Goal: Information Seeking & Learning: Check status

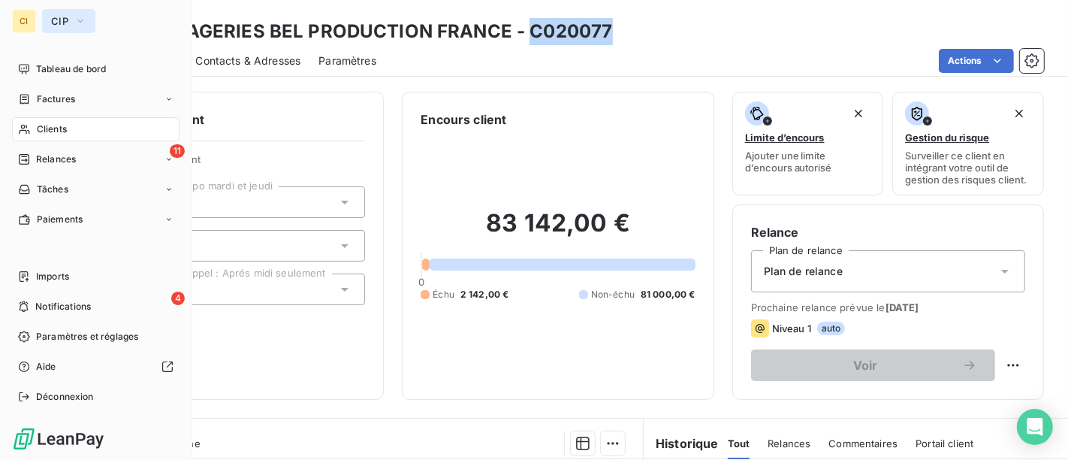
click at [50, 11] on button "CIP" at bounding box center [68, 21] width 53 height 24
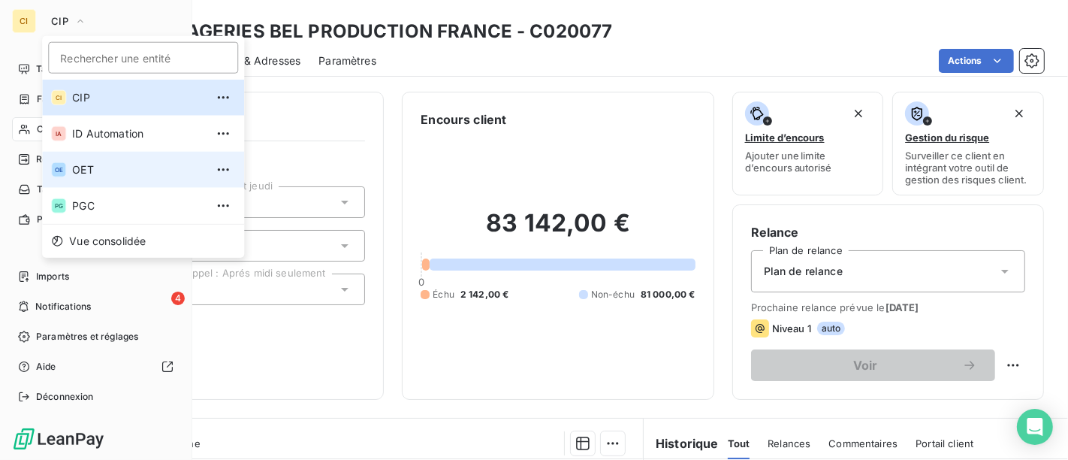
click at [92, 178] on li "OE OET" at bounding box center [143, 170] width 202 height 36
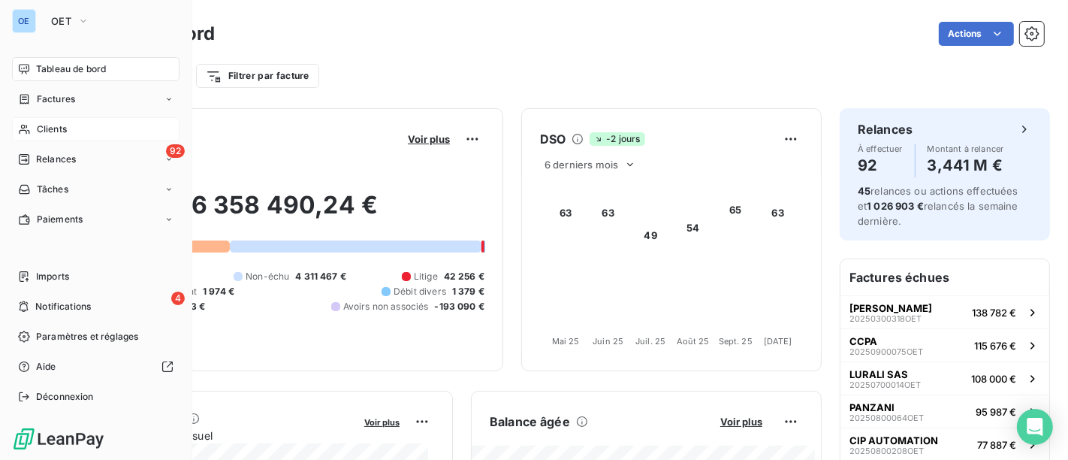
click at [62, 135] on span "Clients" at bounding box center [52, 129] width 30 height 14
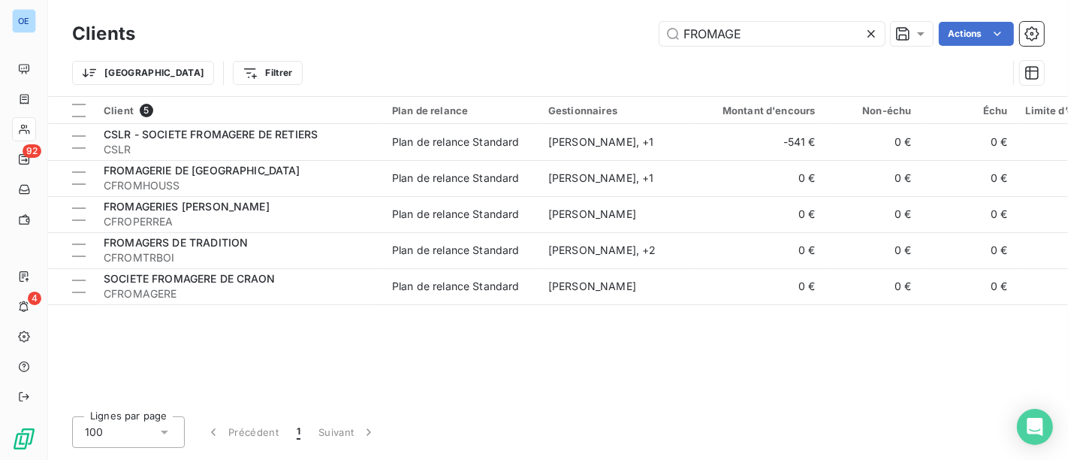
drag, startPoint x: 779, startPoint y: 35, endPoint x: 461, endPoint y: -25, distance: 324.0
click at [461, 0] on html "OE 92 4 Clients FROMAGE Actions Trier Filtrer Client 5 Plan de relance Gestionn…" at bounding box center [534, 230] width 1068 height 460
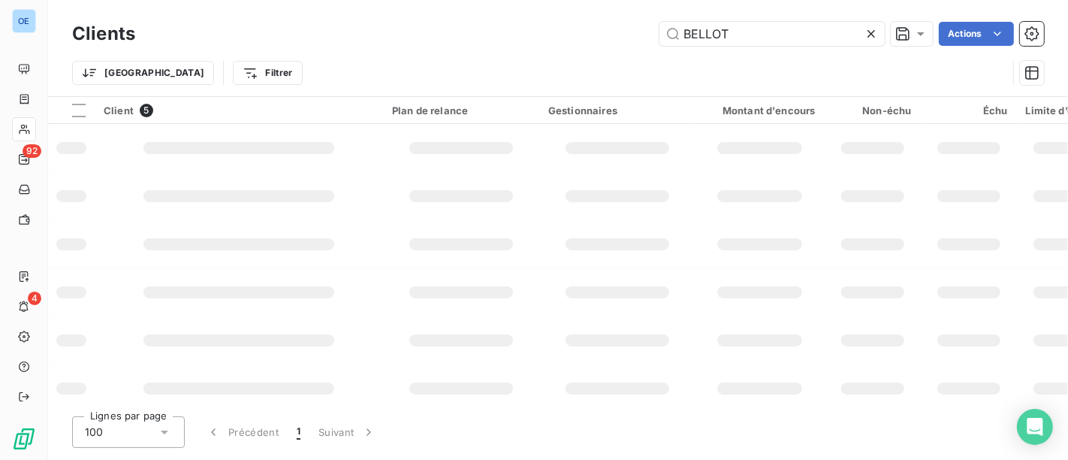
type input "BELLOT"
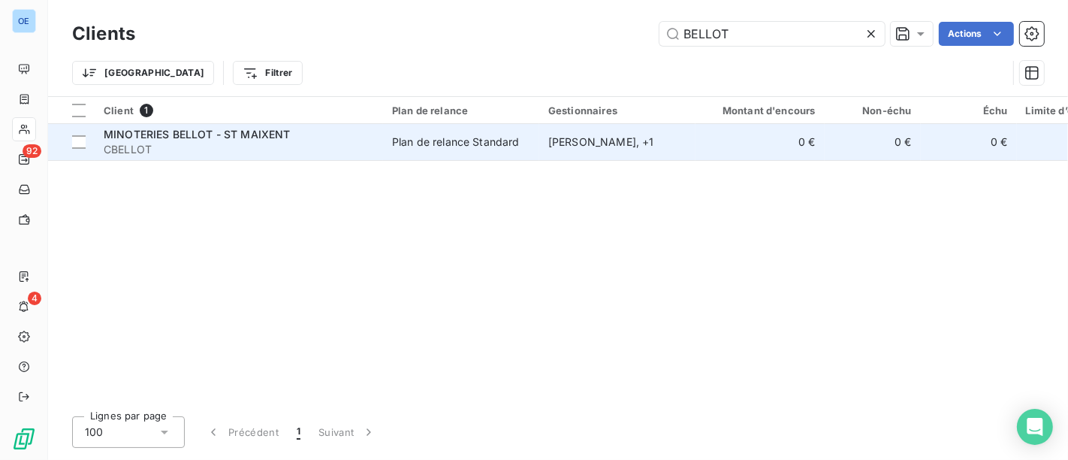
click at [343, 139] on div "MINOTERIES BELLOT - ST MAIXENT" at bounding box center [239, 134] width 270 height 15
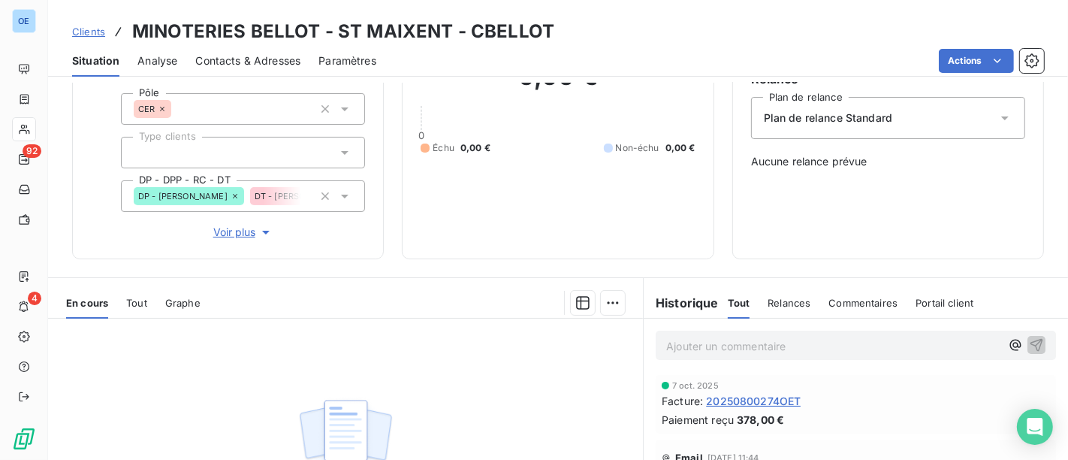
scroll to position [167, 0]
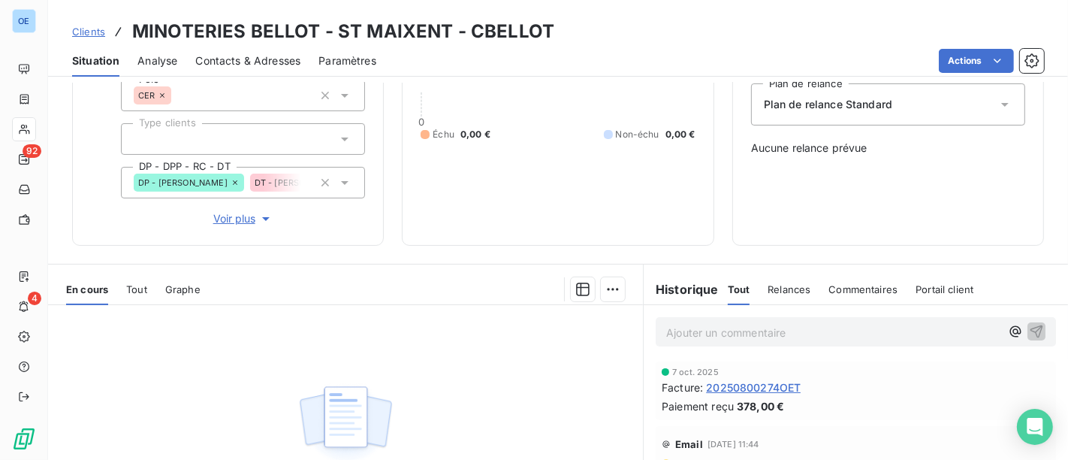
click at [765, 382] on span "20250800274OET" at bounding box center [753, 387] width 95 height 16
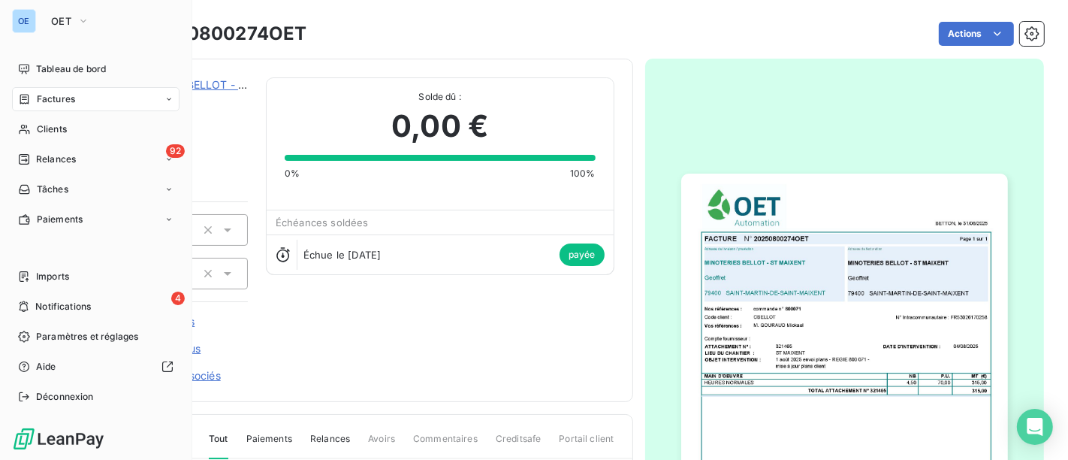
drag, startPoint x: 65, startPoint y: 126, endPoint x: 166, endPoint y: 110, distance: 101.9
click at [65, 126] on span "Clients" at bounding box center [52, 129] width 30 height 14
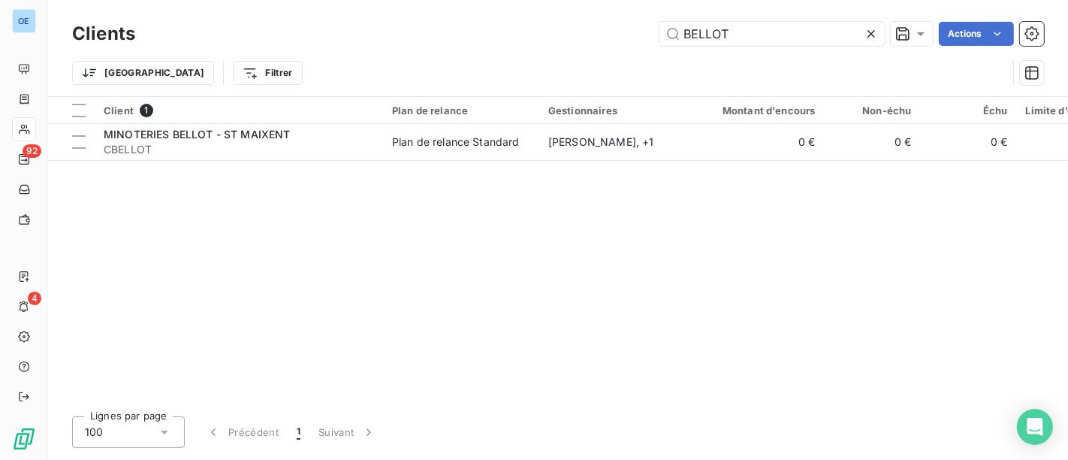
drag, startPoint x: 757, startPoint y: 29, endPoint x: 467, endPoint y: -19, distance: 293.8
click at [467, 0] on html "OE 92 4 Clients BELLOT Actions Trier Filtrer Client 1 Plan de relance Gestionna…" at bounding box center [534, 230] width 1068 height 460
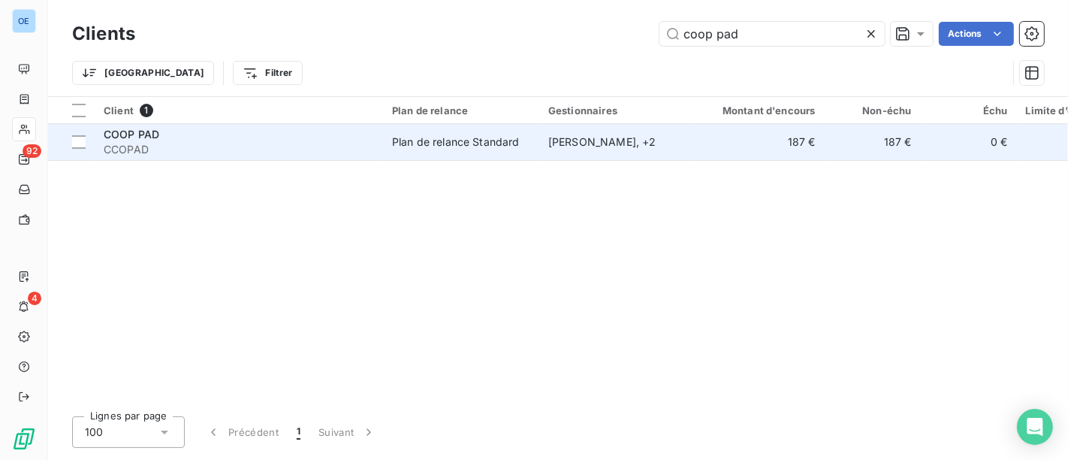
type input "coop pad"
click at [299, 140] on div "COOP PAD" at bounding box center [239, 134] width 270 height 15
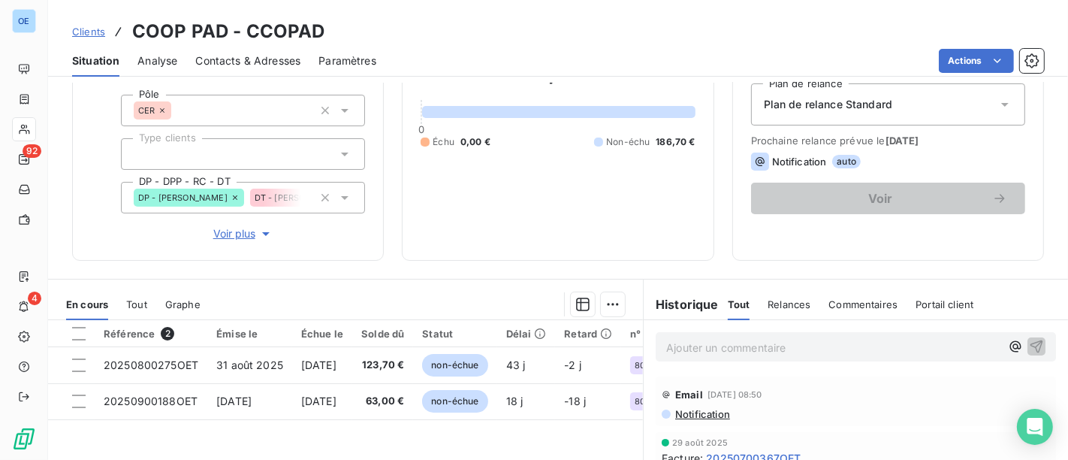
scroll to position [334, 0]
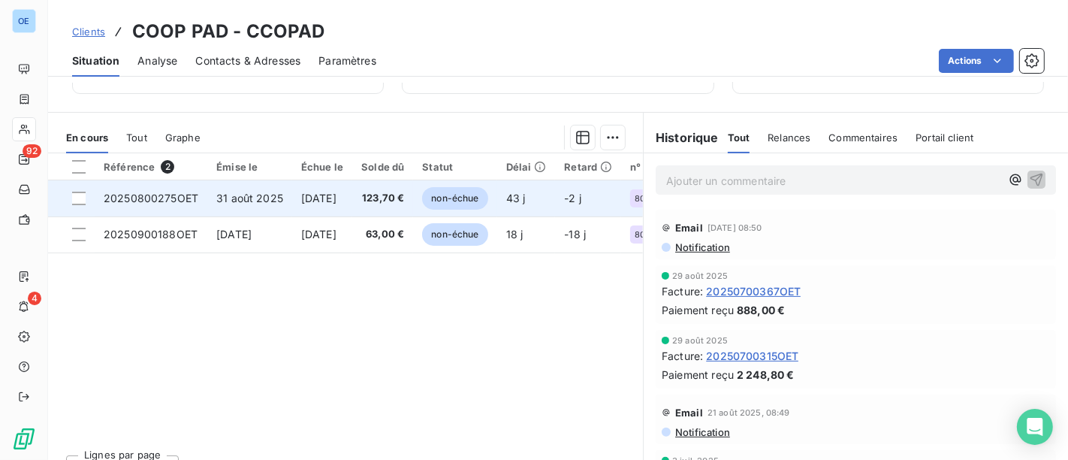
click at [382, 203] on td "123,70 €" at bounding box center [382, 198] width 61 height 36
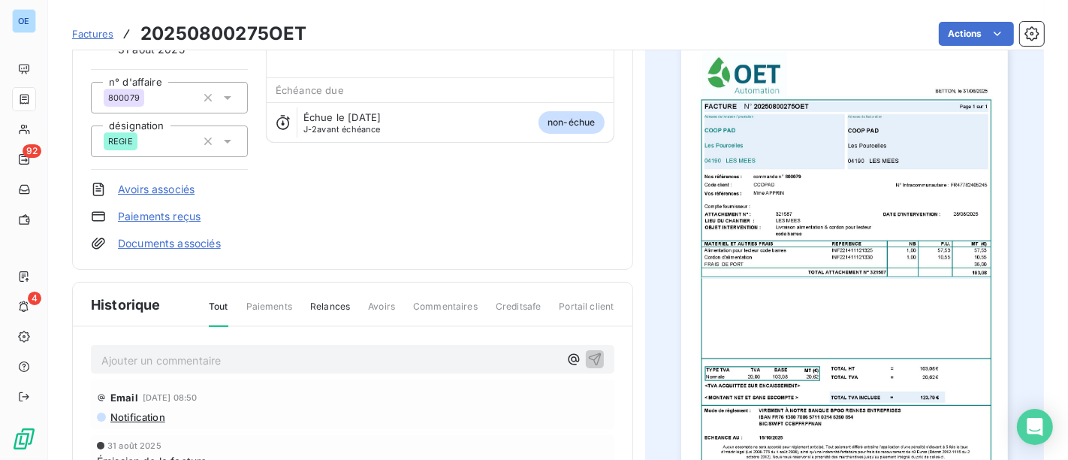
scroll to position [88, 0]
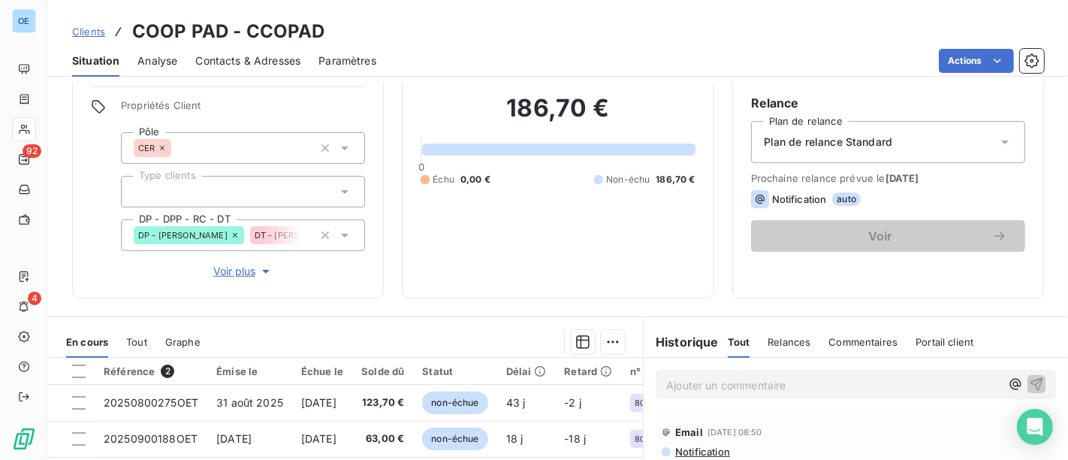
scroll to position [250, 0]
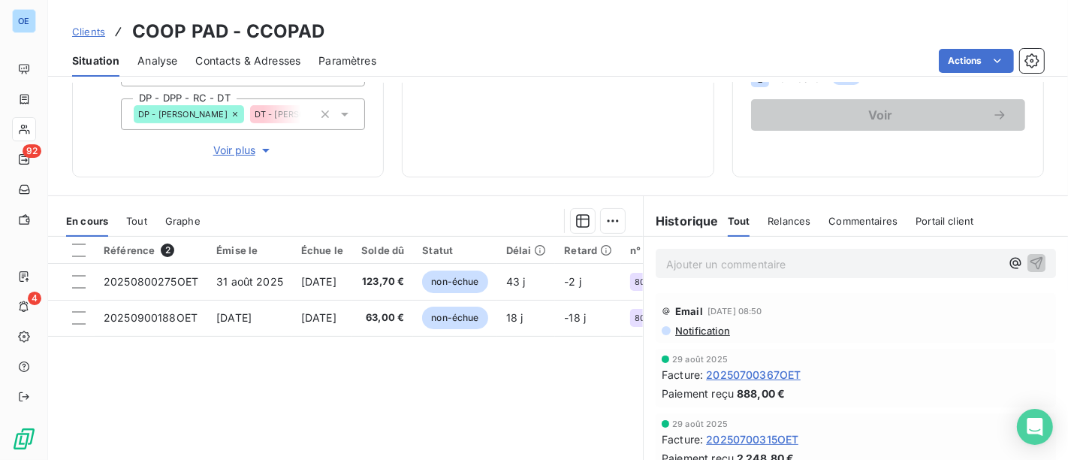
click at [775, 377] on span "20250700367OET" at bounding box center [753, 375] width 95 height 16
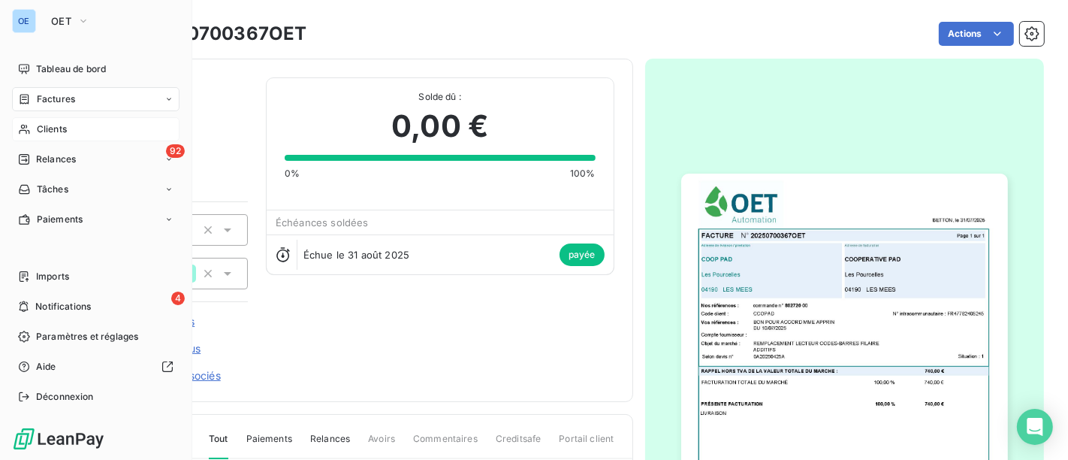
click at [64, 126] on span "Clients" at bounding box center [52, 129] width 30 height 14
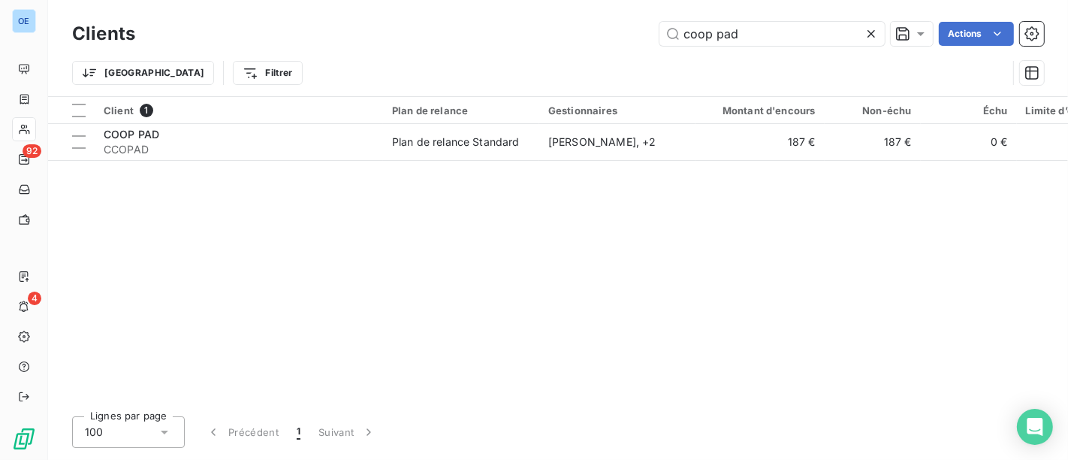
drag, startPoint x: 751, startPoint y: 38, endPoint x: 524, endPoint y: 19, distance: 226.9
click at [557, 23] on div "coop pad Actions" at bounding box center [598, 34] width 891 height 24
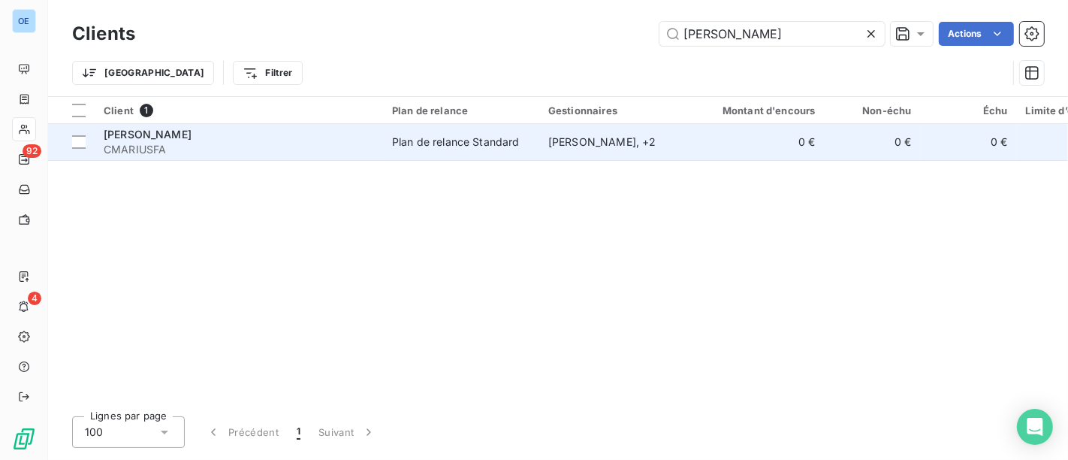
type input "[PERSON_NAME]"
click at [593, 152] on td "[PERSON_NAME] , + 2" at bounding box center [617, 142] width 156 height 36
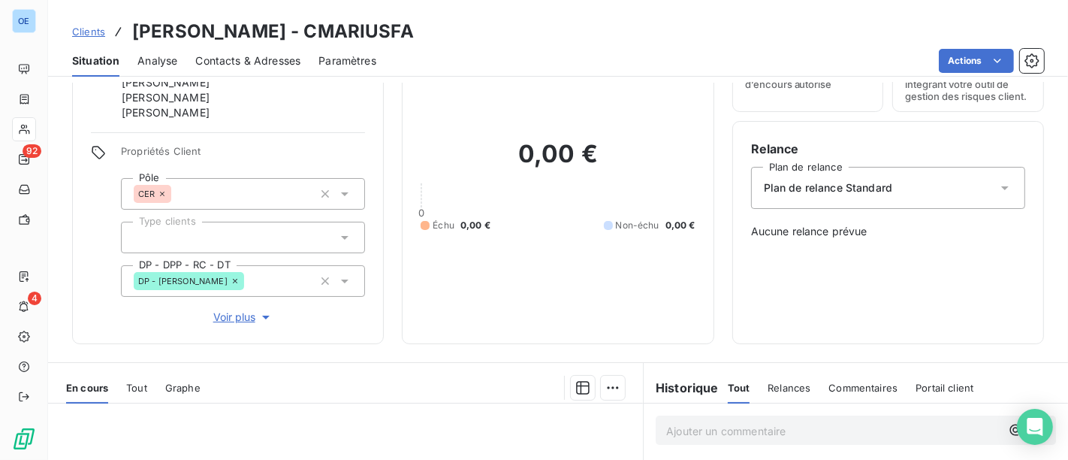
scroll to position [250, 0]
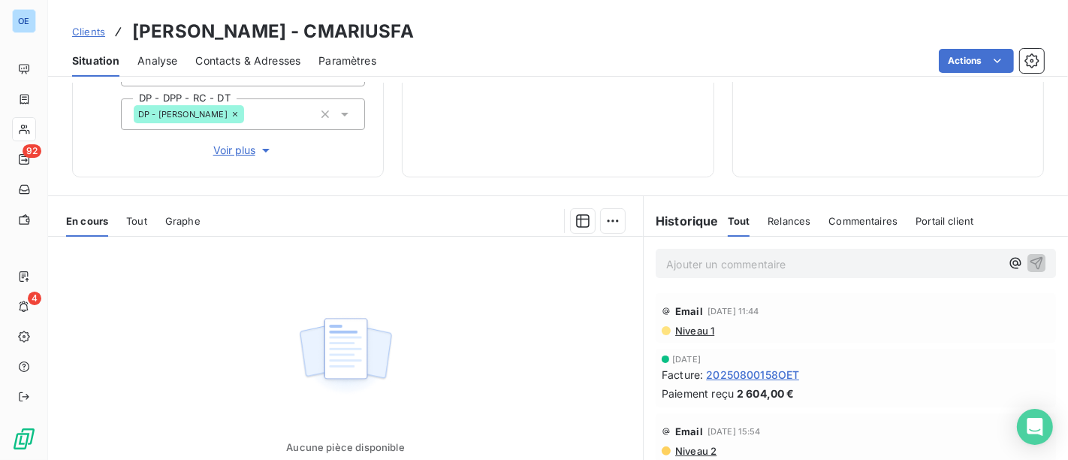
click at [785, 367] on span "20250800158OET" at bounding box center [752, 375] width 93 height 16
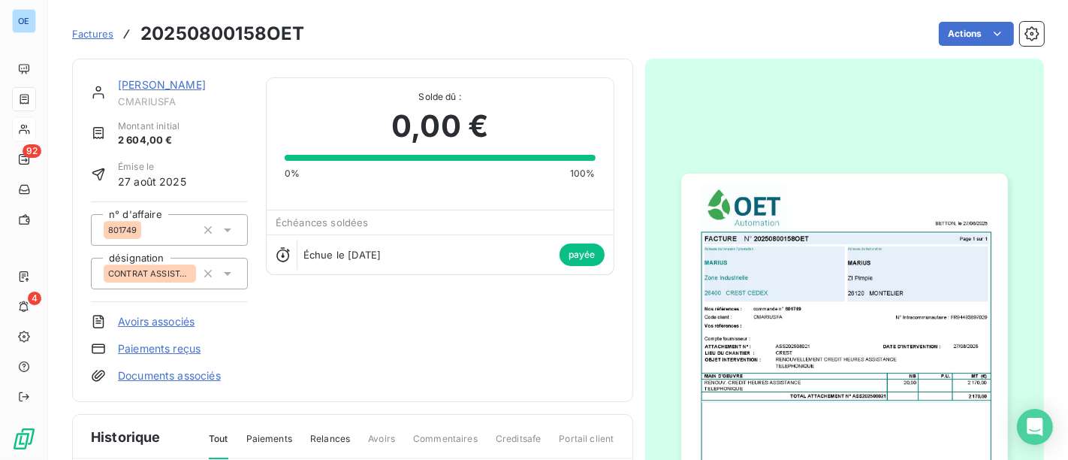
click at [133, 87] on link "[PERSON_NAME]" at bounding box center [162, 84] width 88 height 13
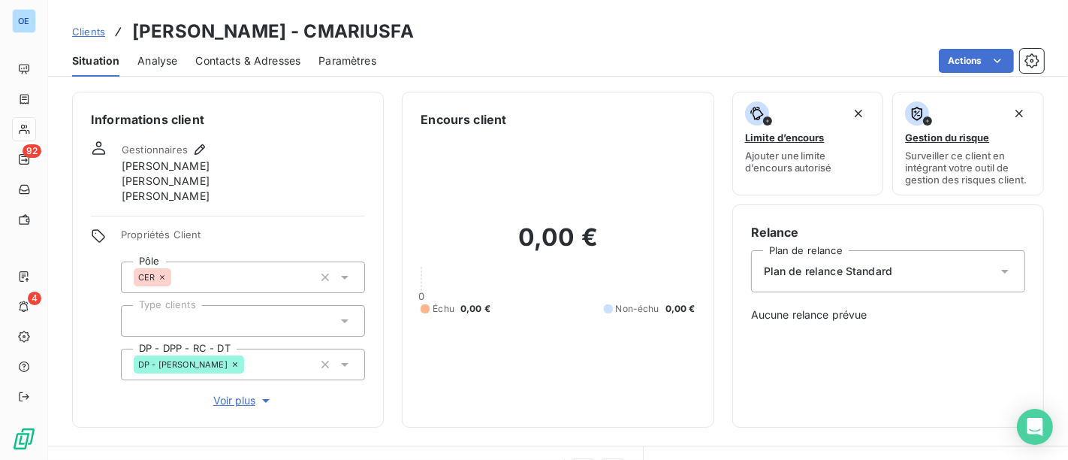
click at [266, 62] on span "Contacts & Adresses" at bounding box center [247, 60] width 105 height 15
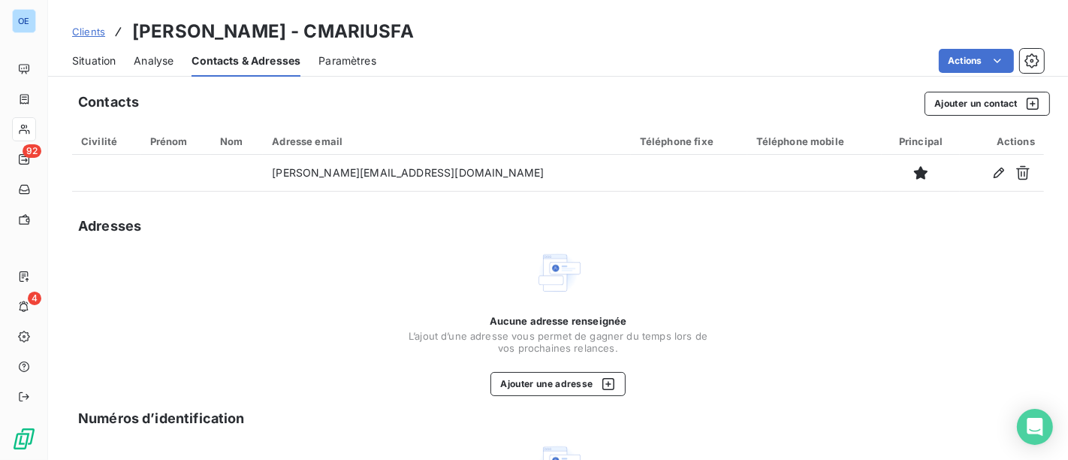
drag, startPoint x: 101, startPoint y: 63, endPoint x: 140, endPoint y: 77, distance: 41.6
click at [101, 62] on span "Situation" at bounding box center [94, 60] width 44 height 15
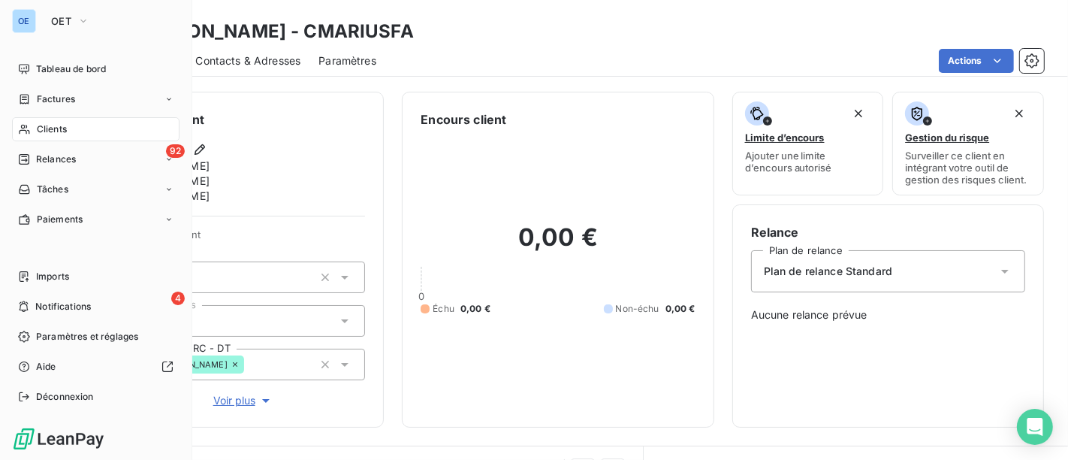
click at [41, 128] on span "Clients" at bounding box center [52, 129] width 30 height 14
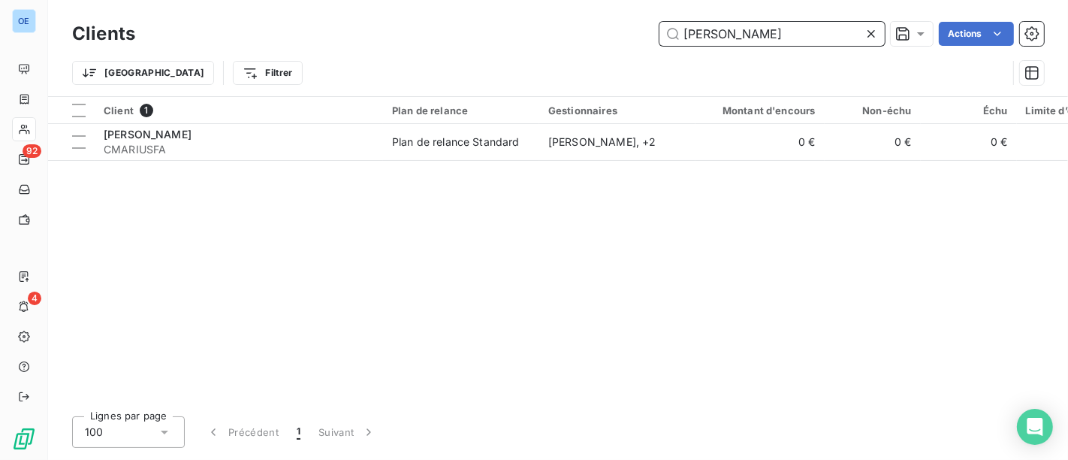
drag, startPoint x: 754, startPoint y: 46, endPoint x: 500, endPoint y: 35, distance: 254.9
click at [487, 20] on div "Clients [PERSON_NAME] Actions" at bounding box center [558, 34] width 972 height 32
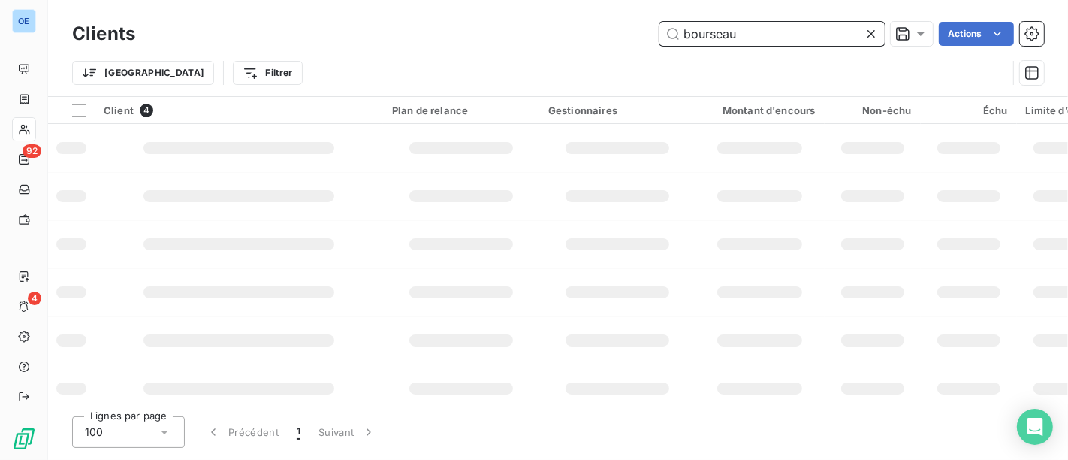
type input "bourseau"
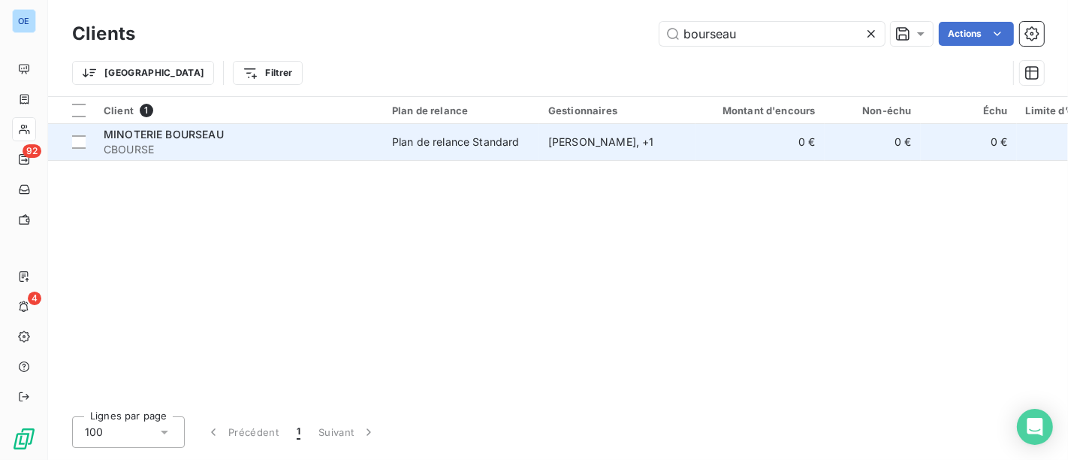
click at [530, 137] on span "Plan de relance Standard" at bounding box center [461, 141] width 138 height 15
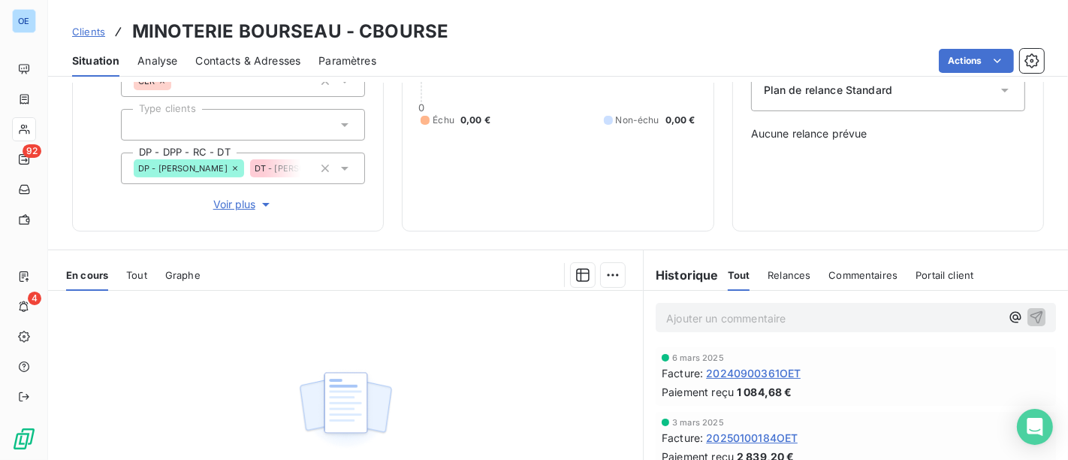
scroll to position [250, 0]
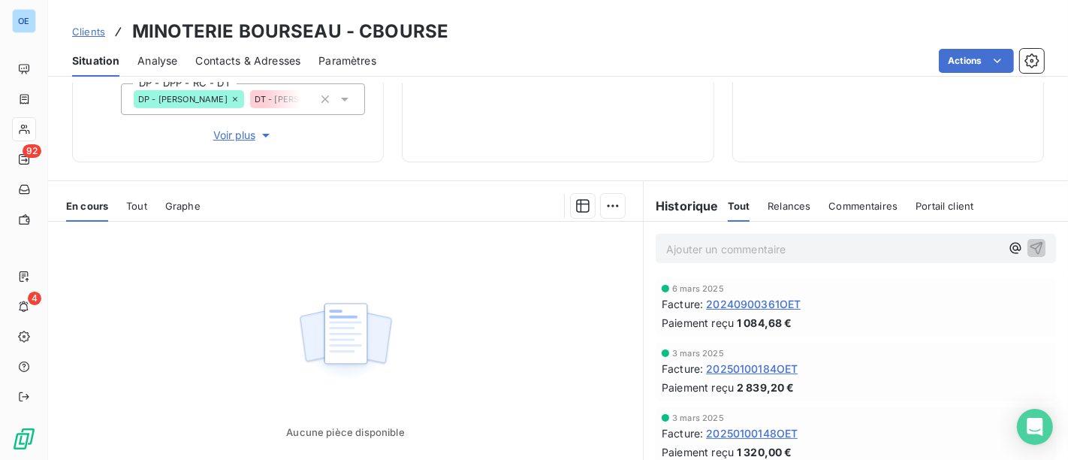
click at [766, 299] on span "20240900361OET" at bounding box center [753, 304] width 95 height 16
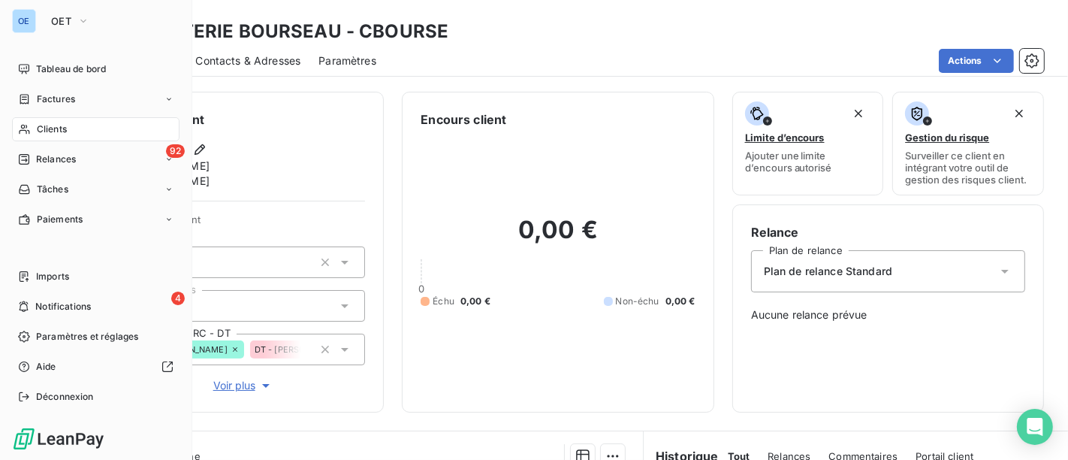
click at [70, 134] on div "Clients" at bounding box center [96, 129] width 168 height 24
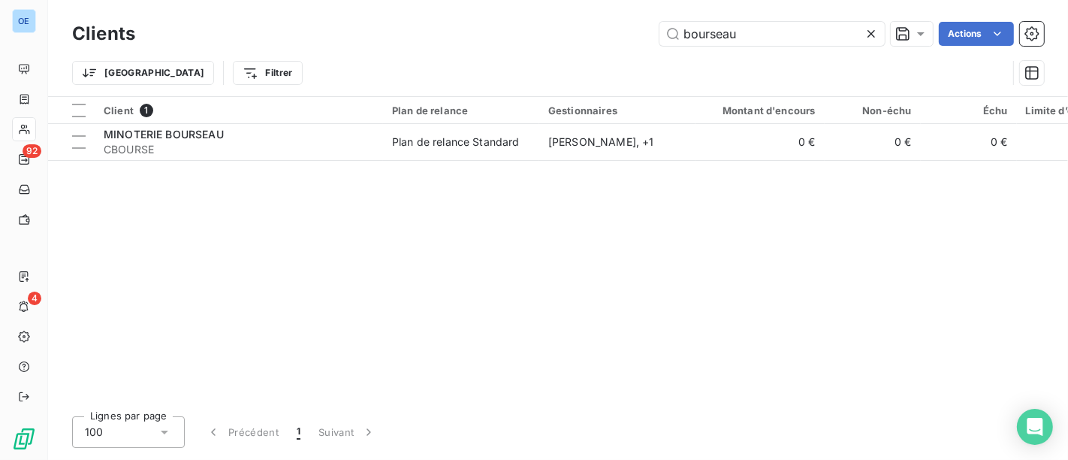
drag, startPoint x: 774, startPoint y: 38, endPoint x: 476, endPoint y: -16, distance: 302.3
click at [476, 0] on html "OE 92 4 Clients bourseau Actions Trier Filtrer Client 1 Plan de relance Gestion…" at bounding box center [534, 230] width 1068 height 460
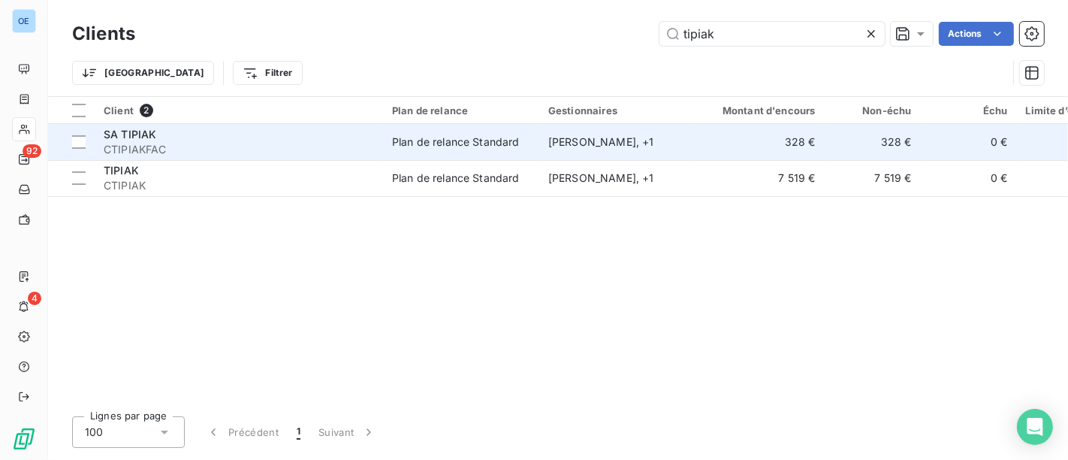
type input "tipiak"
click at [582, 145] on div "[PERSON_NAME] , + 1" at bounding box center [617, 141] width 138 height 15
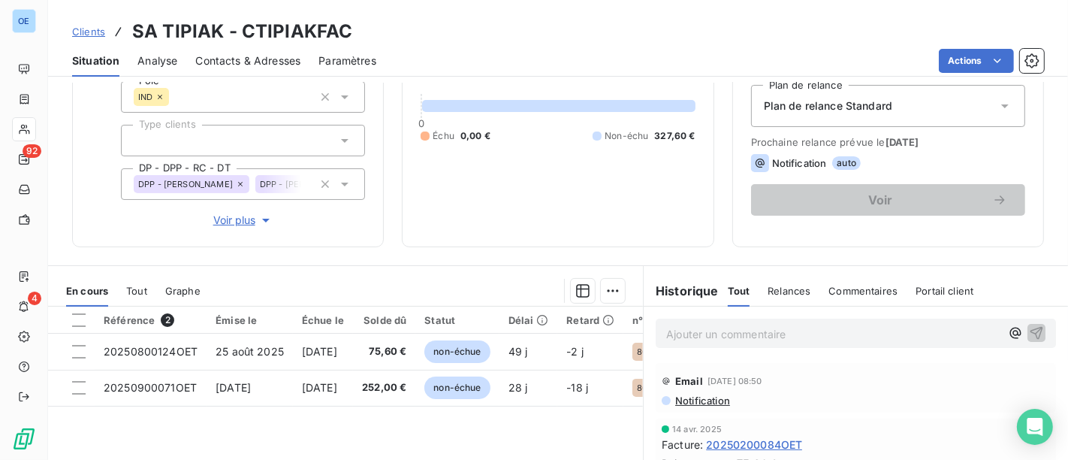
scroll to position [83, 0]
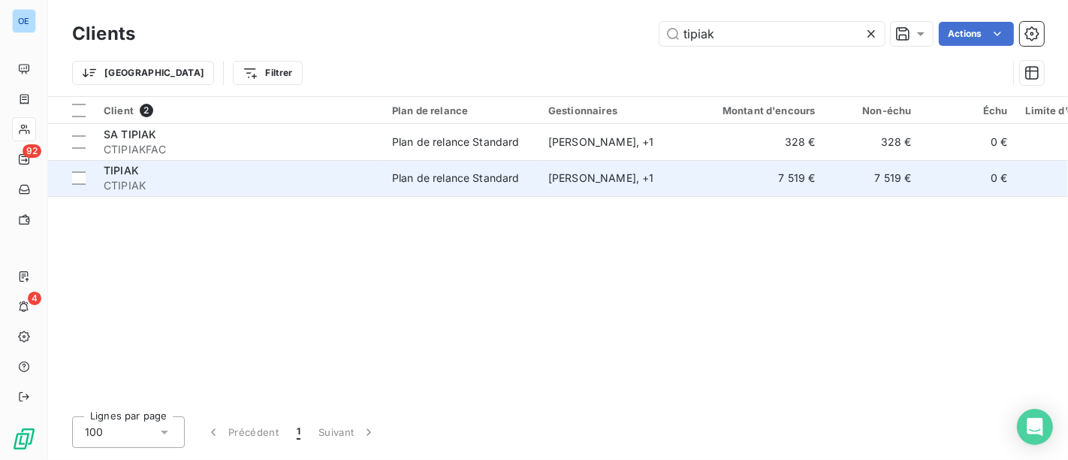
click at [343, 168] on div "TIPIAK" at bounding box center [239, 170] width 270 height 15
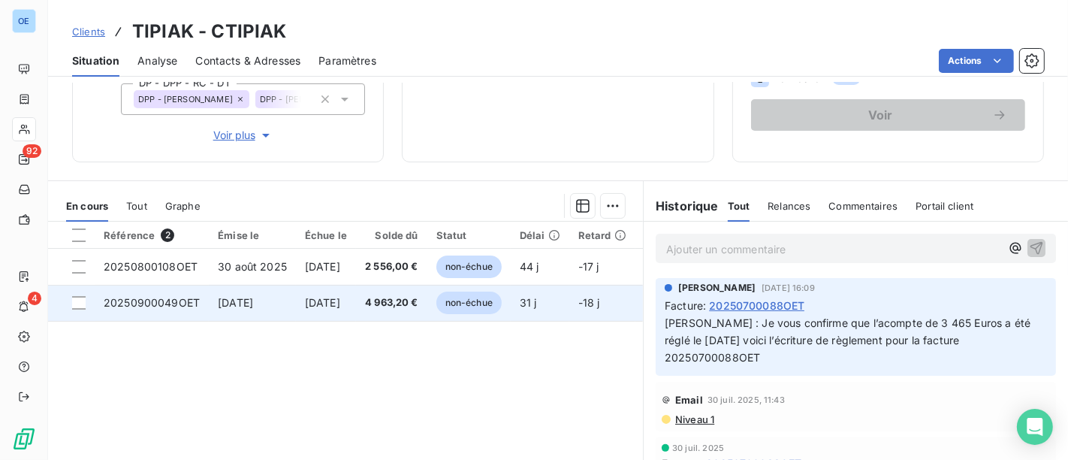
scroll to position [167, 0]
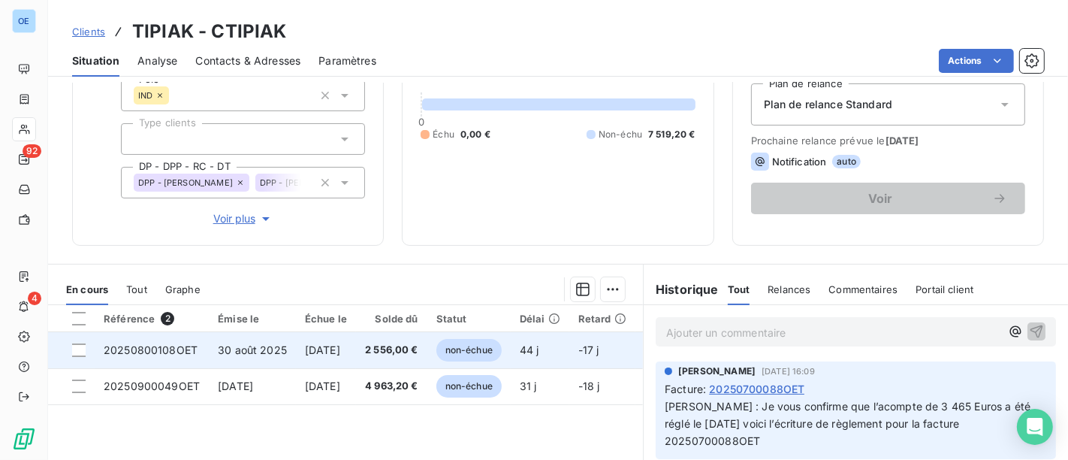
click at [356, 351] on td "[DATE]" at bounding box center [326, 350] width 60 height 36
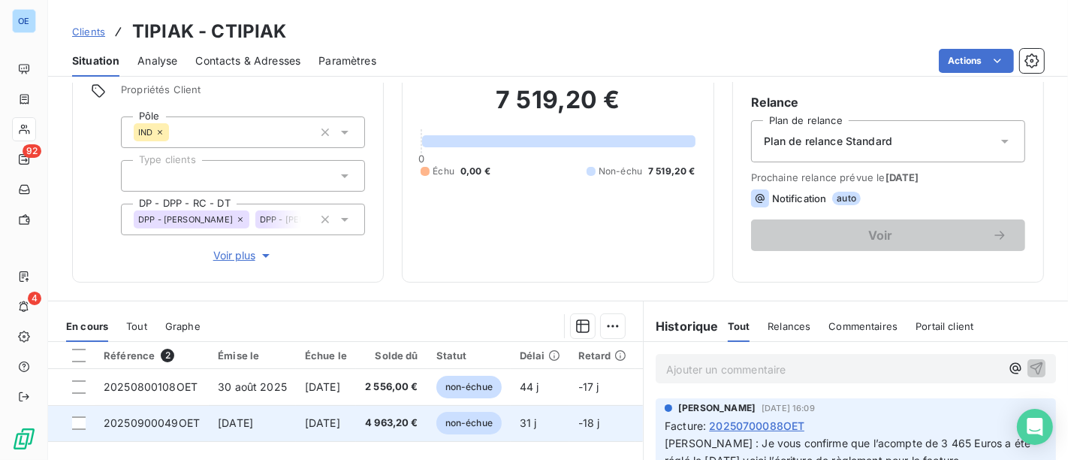
scroll to position [167, 0]
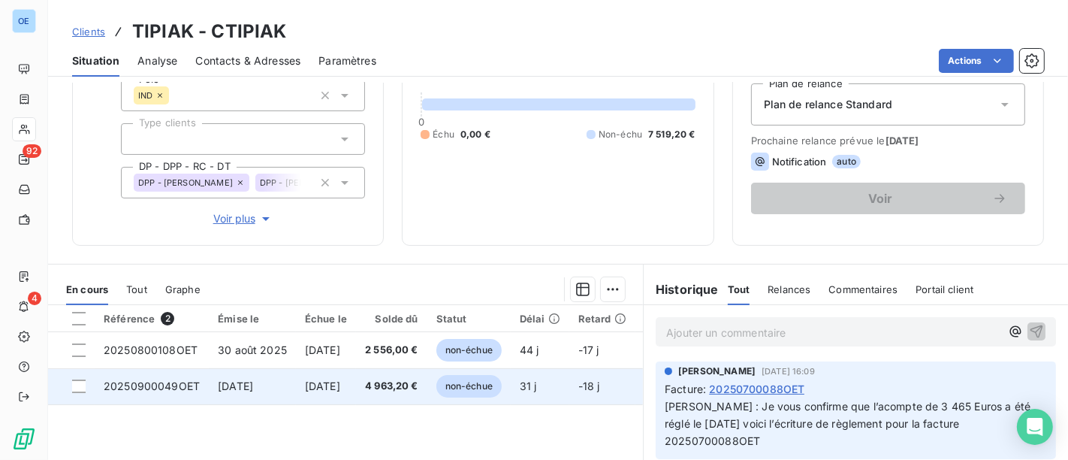
click at [356, 376] on td "[DATE]" at bounding box center [326, 386] width 60 height 36
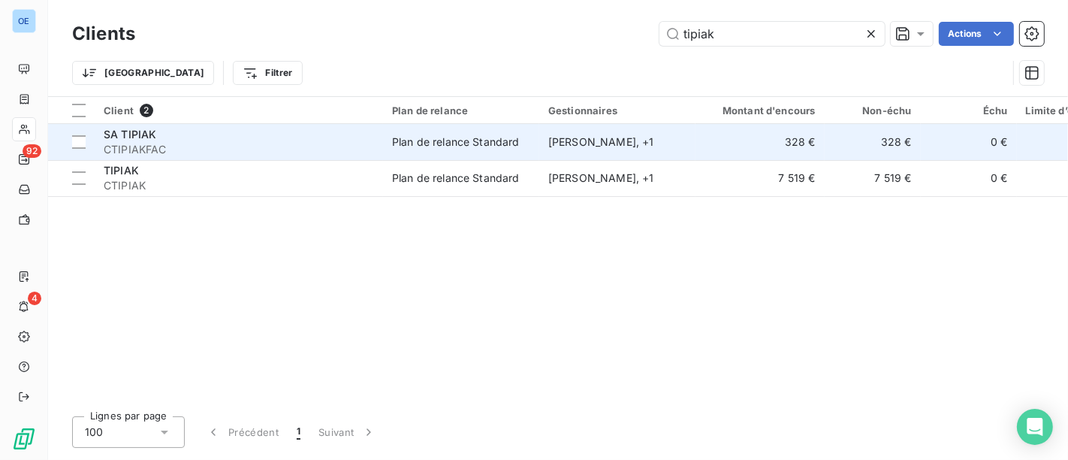
click at [364, 148] on span "CTIPIAKFAC" at bounding box center [239, 149] width 270 height 15
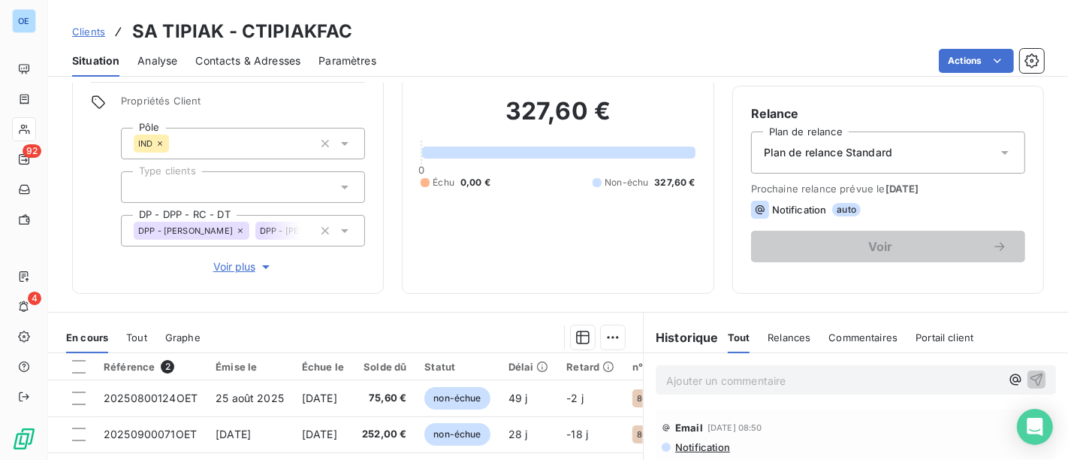
scroll to position [250, 0]
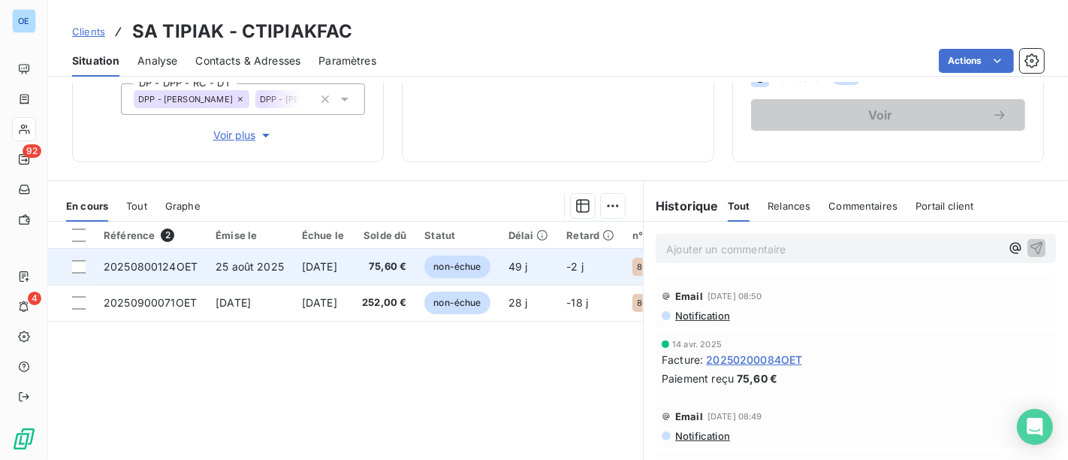
click at [454, 275] on span "non-échue" at bounding box center [456, 266] width 65 height 23
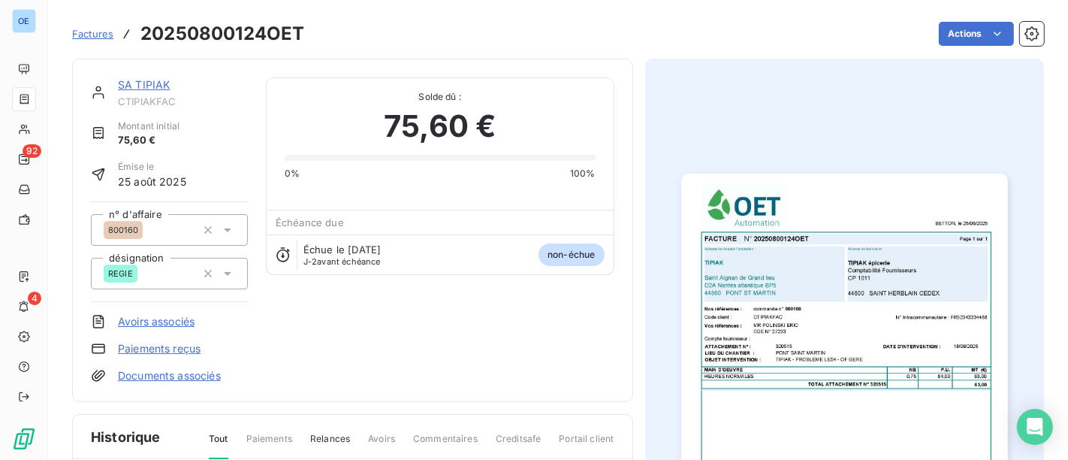
scroll to position [167, 0]
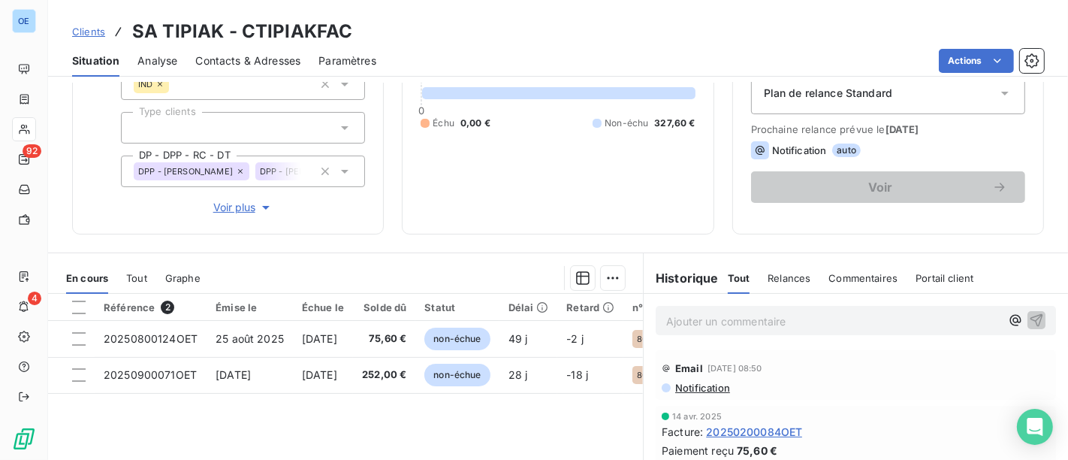
scroll to position [334, 0]
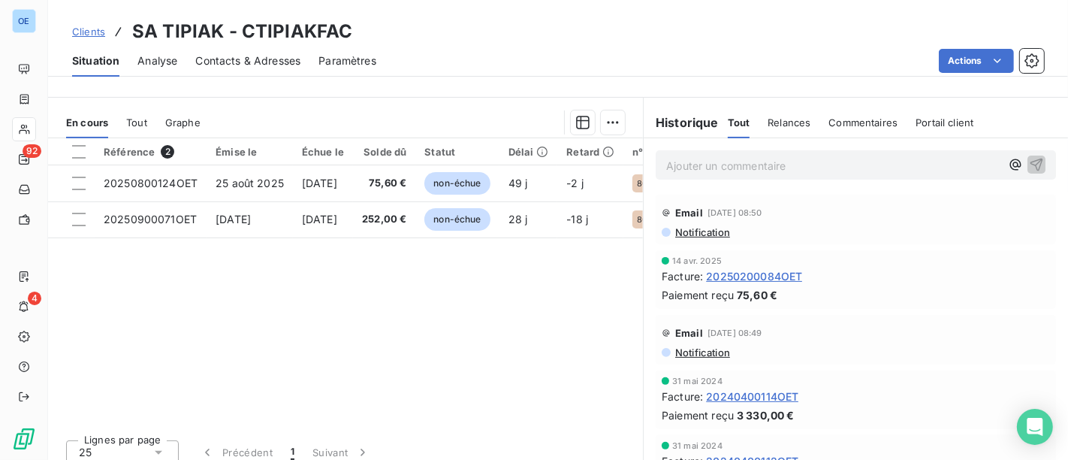
click at [772, 278] on span "20250200084OET" at bounding box center [754, 276] width 96 height 16
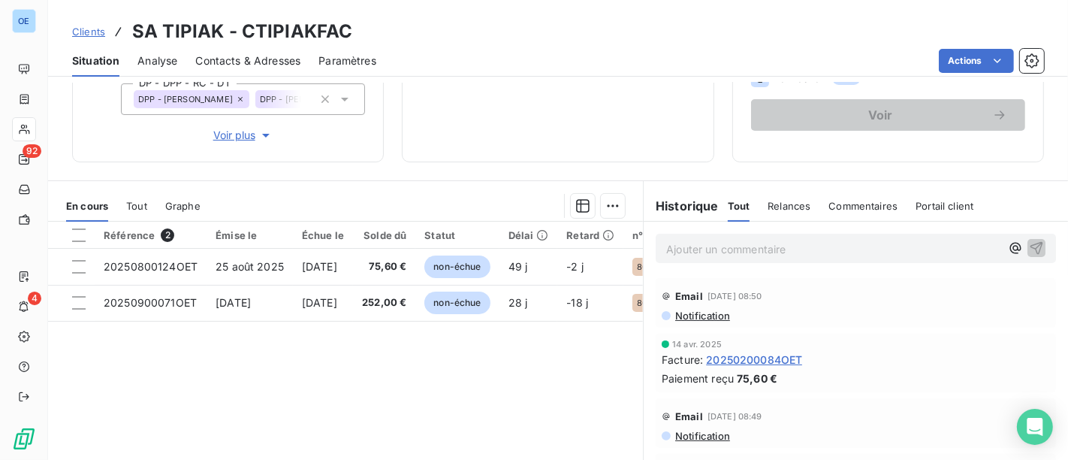
scroll to position [167, 0]
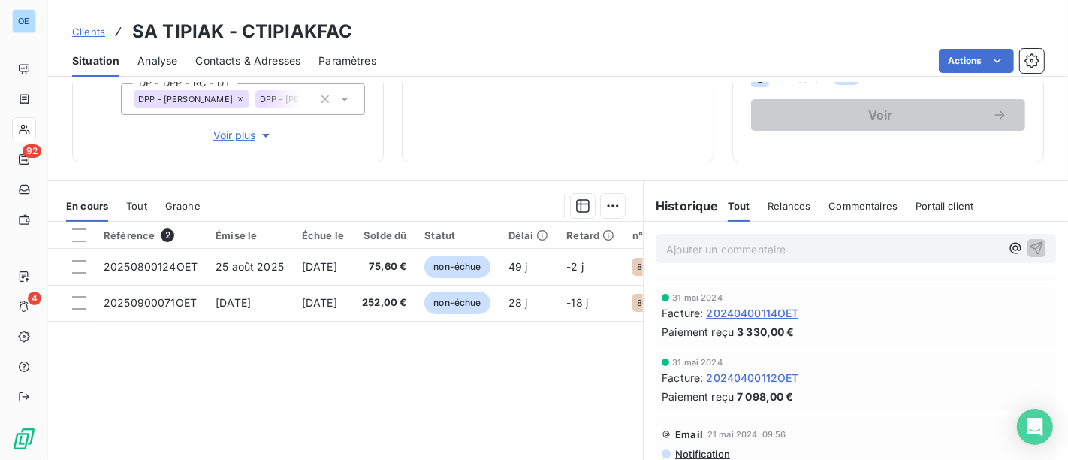
click at [777, 315] on span "20240400114OET" at bounding box center [752, 313] width 92 height 16
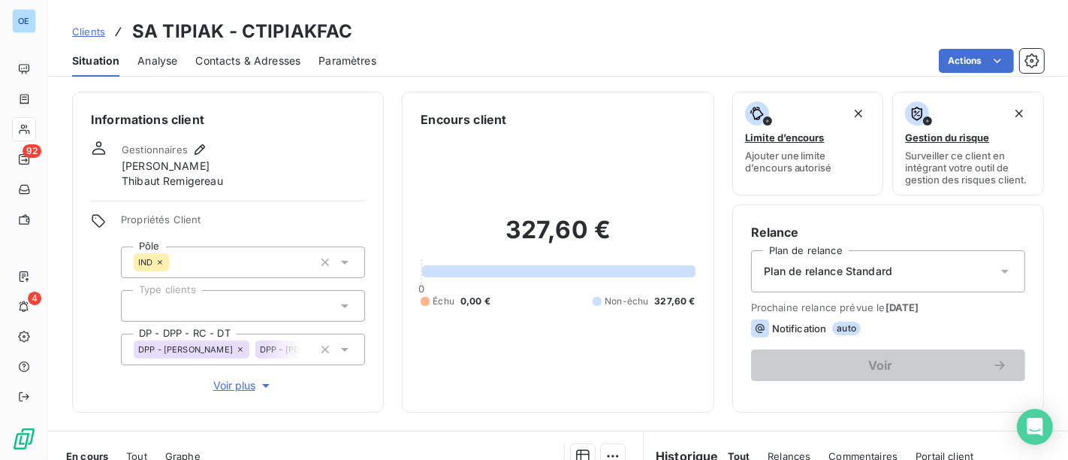
scroll to position [167, 0]
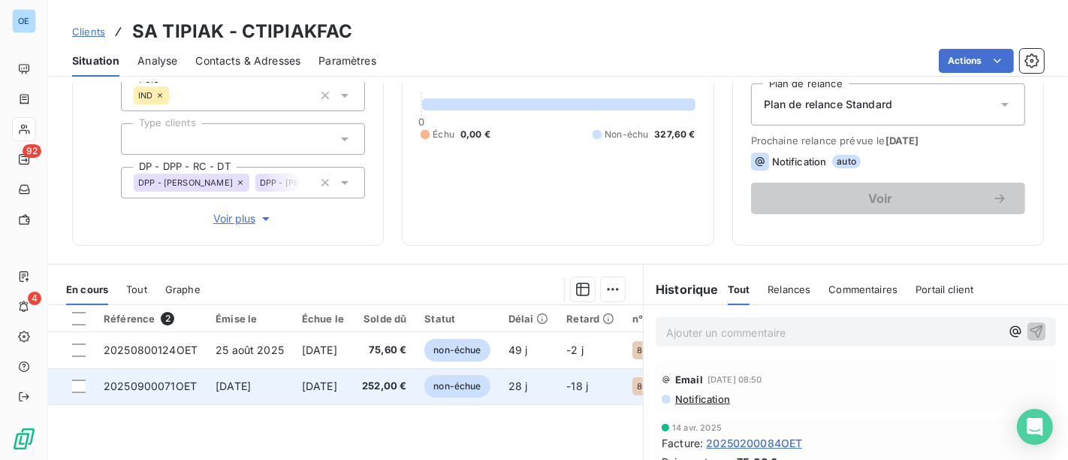
click at [376, 391] on td "252,00 €" at bounding box center [384, 386] width 62 height 36
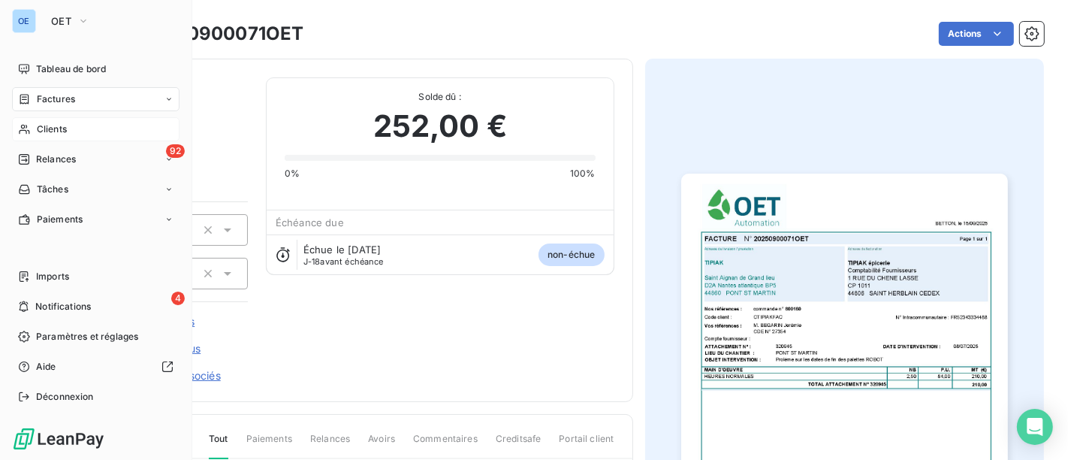
click at [56, 129] on span "Clients" at bounding box center [52, 129] width 30 height 14
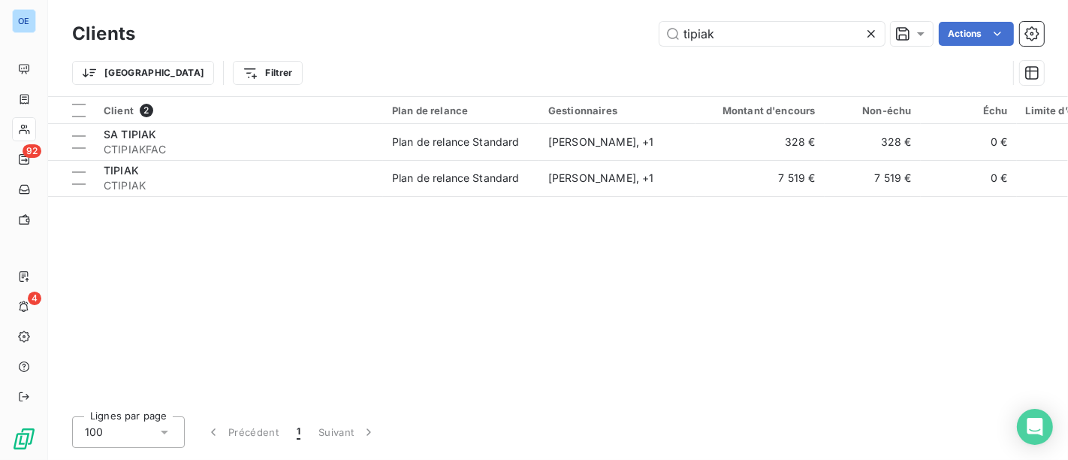
drag, startPoint x: 726, startPoint y: 33, endPoint x: 543, endPoint y: 15, distance: 184.2
click at [566, 15] on div "Clients tipiak Actions Trier Filtrer" at bounding box center [558, 48] width 1020 height 96
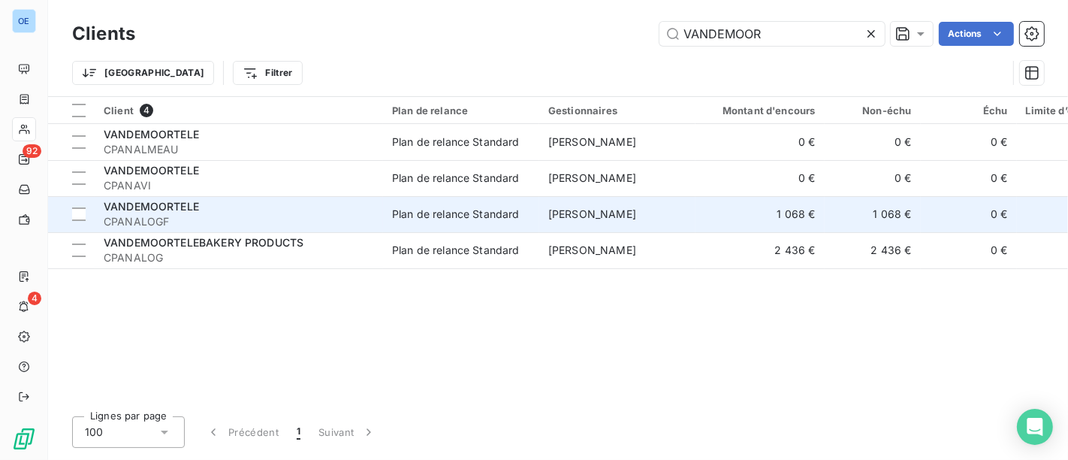
type input "VANDEMOOR"
click at [335, 204] on div "VANDEMOORTELE" at bounding box center [239, 206] width 270 height 15
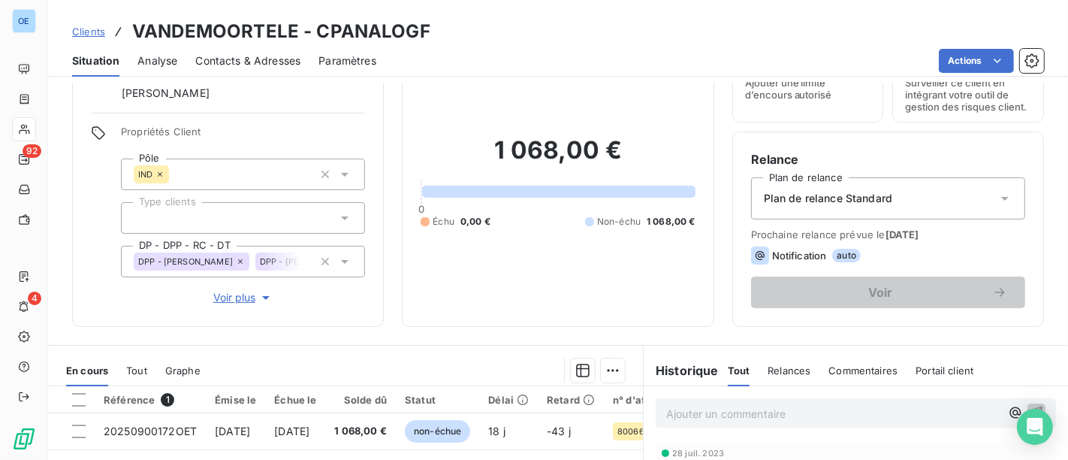
scroll to position [167, 0]
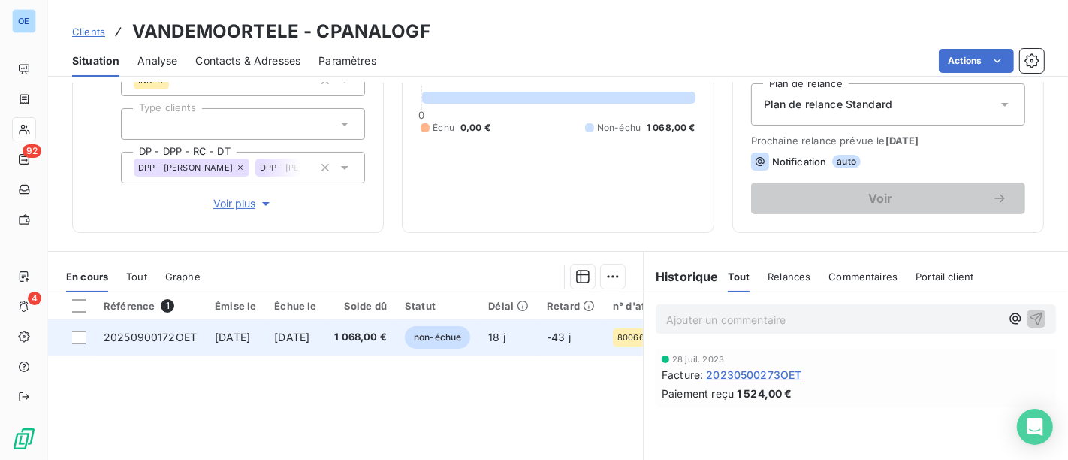
click at [386, 337] on span "1 068,00 €" at bounding box center [361, 337] width 53 height 15
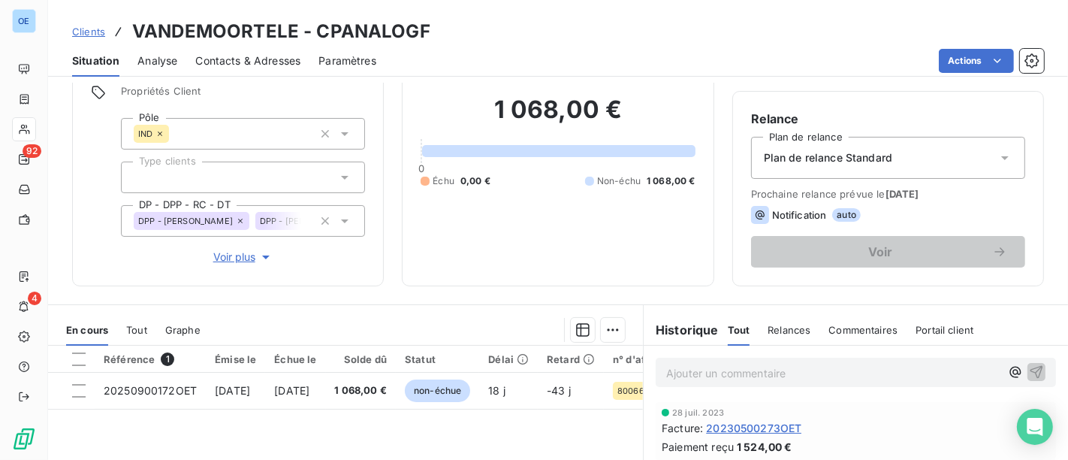
scroll to position [167, 0]
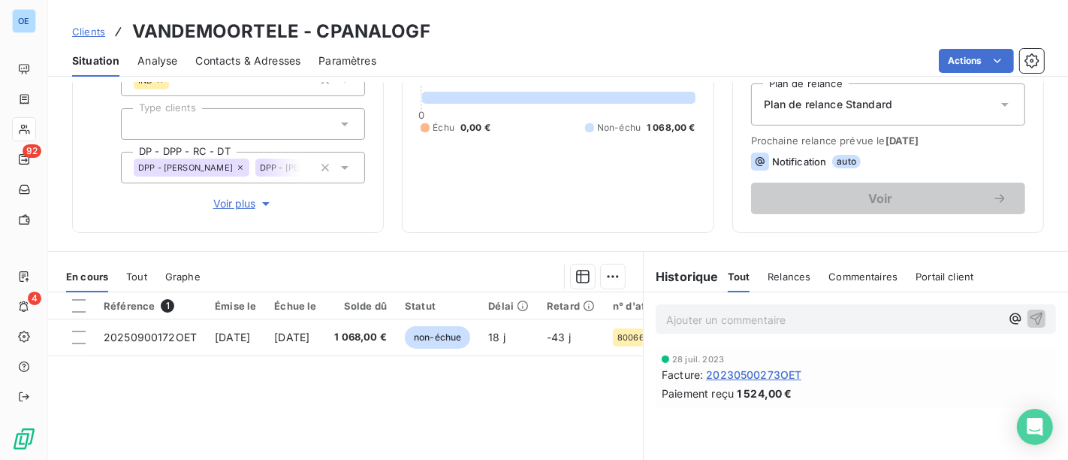
click at [783, 374] on span "20230500273OET" at bounding box center [753, 375] width 95 height 16
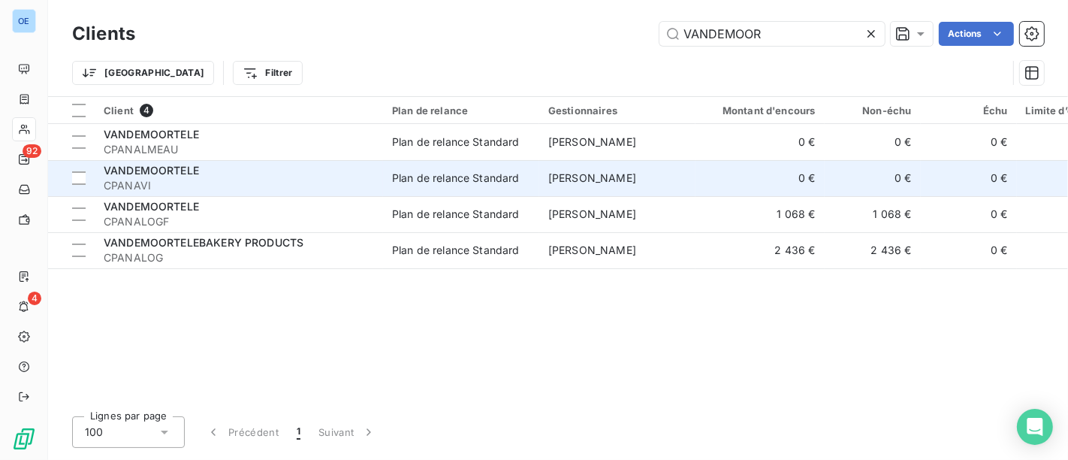
click at [229, 182] on span "CPANAVI" at bounding box center [239, 185] width 270 height 15
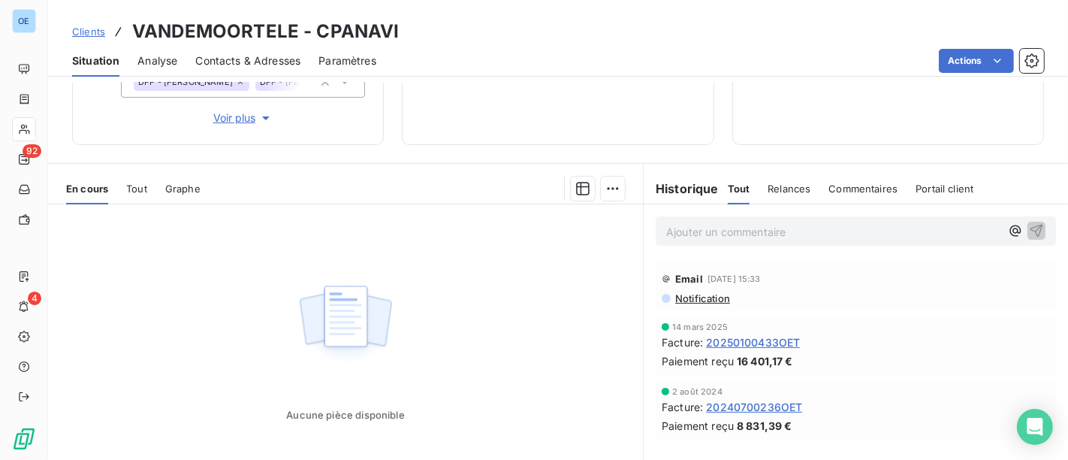
scroll to position [330, 0]
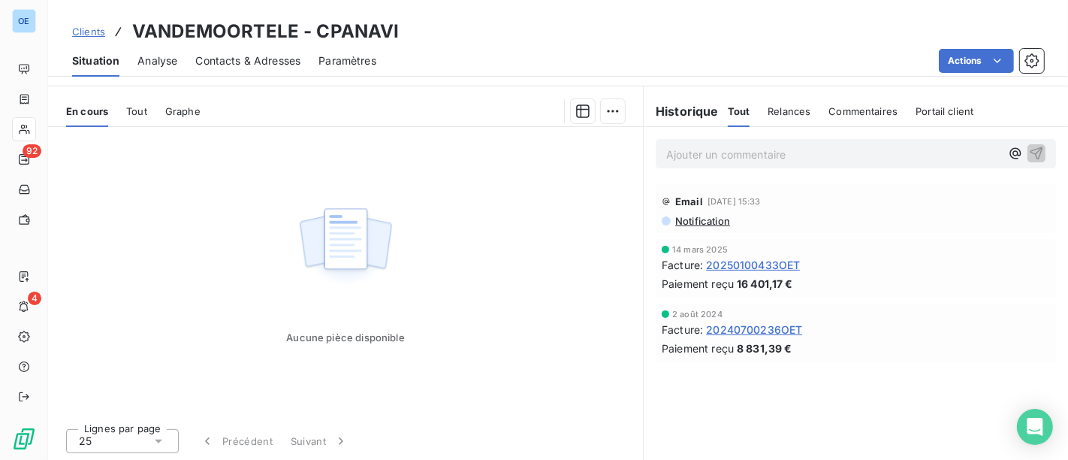
click at [740, 264] on span "20250100433OET" at bounding box center [753, 265] width 94 height 16
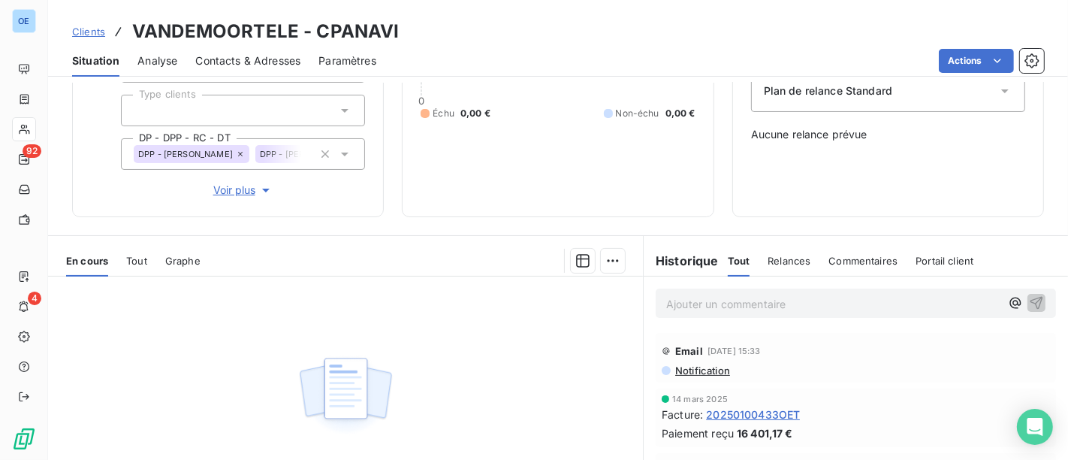
scroll to position [330, 0]
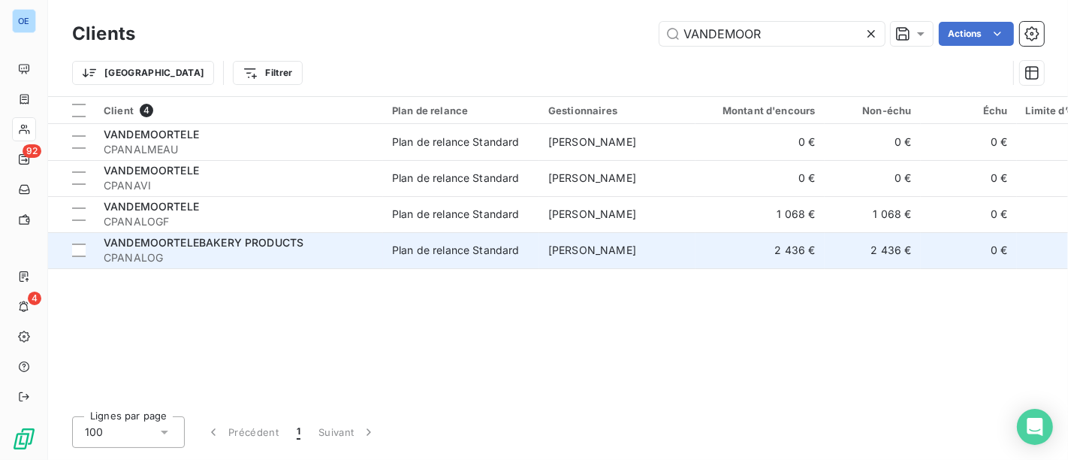
click at [212, 255] on span "CPANALOG" at bounding box center [239, 257] width 270 height 15
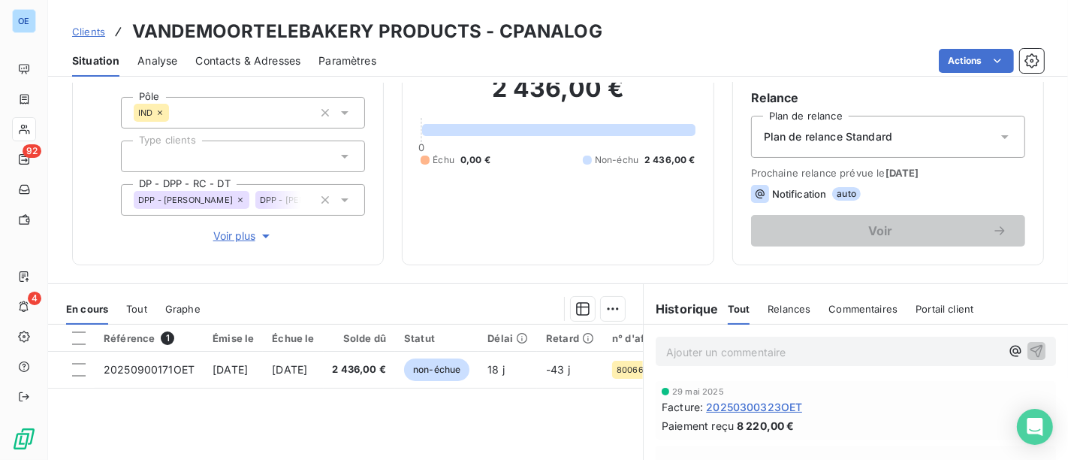
scroll to position [250, 0]
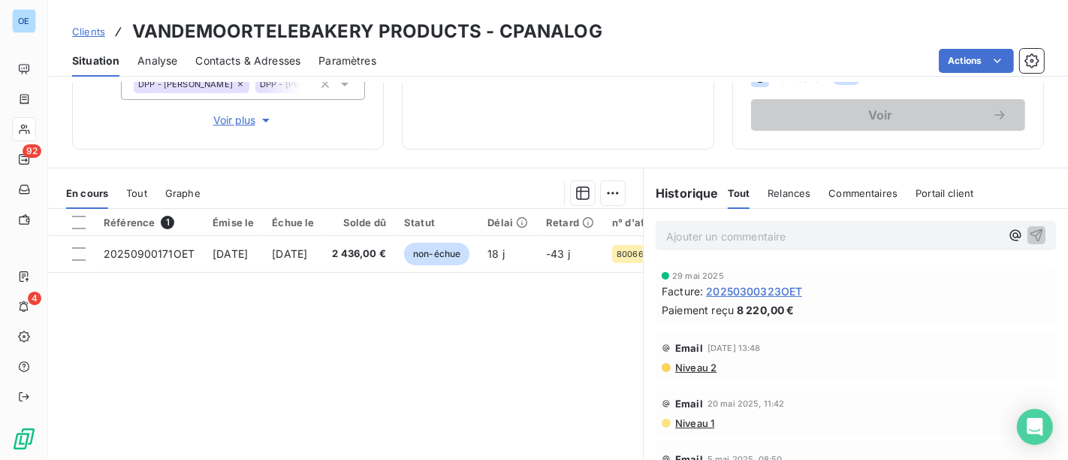
click at [770, 294] on span "20250300323OET" at bounding box center [754, 291] width 96 height 16
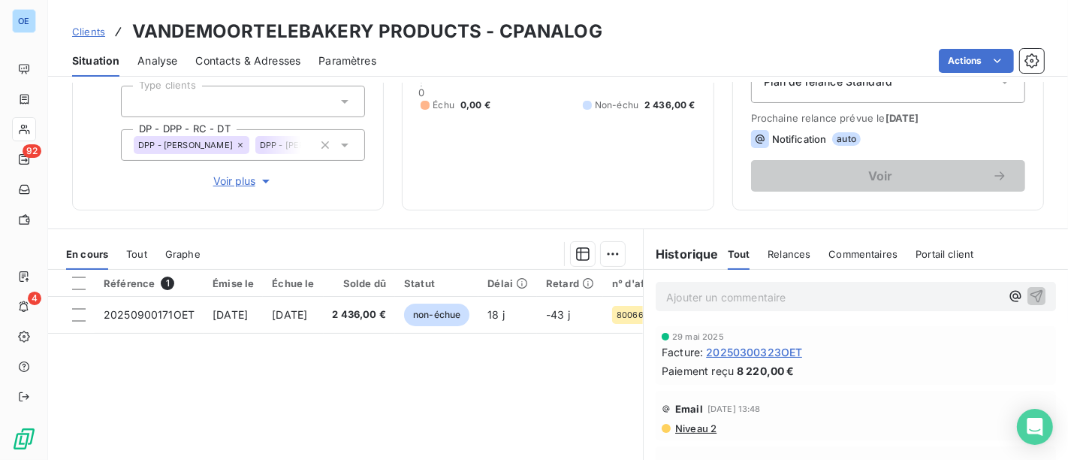
scroll to position [250, 0]
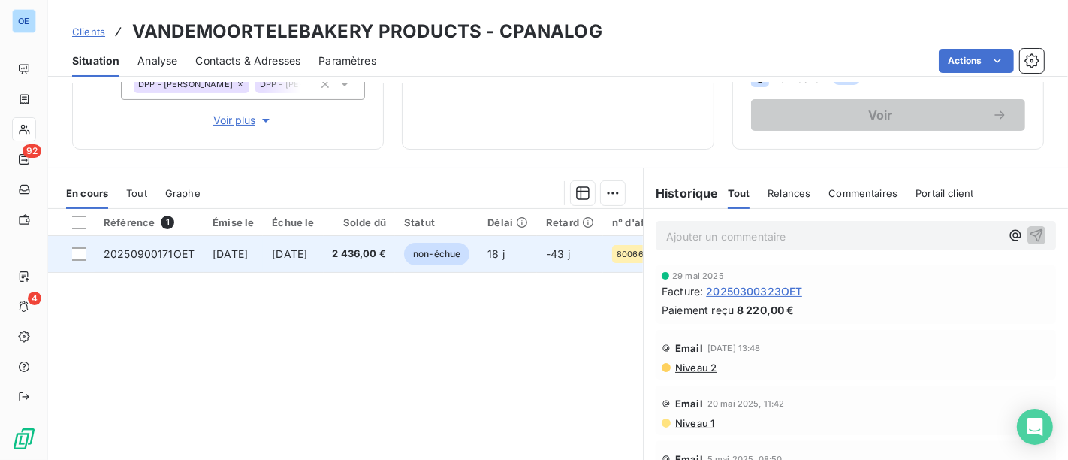
click at [396, 262] on td "2 436,00 €" at bounding box center [360, 254] width 72 height 36
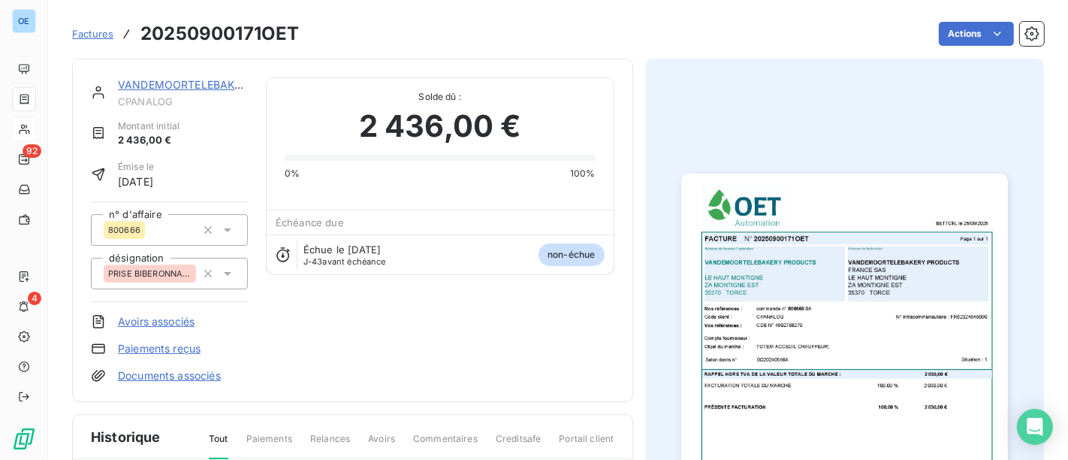
scroll to position [2, 0]
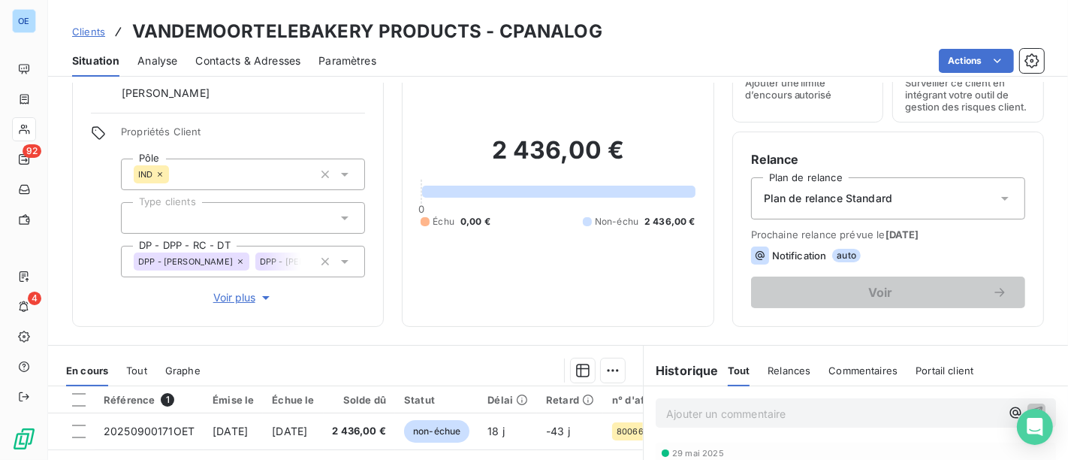
scroll to position [167, 0]
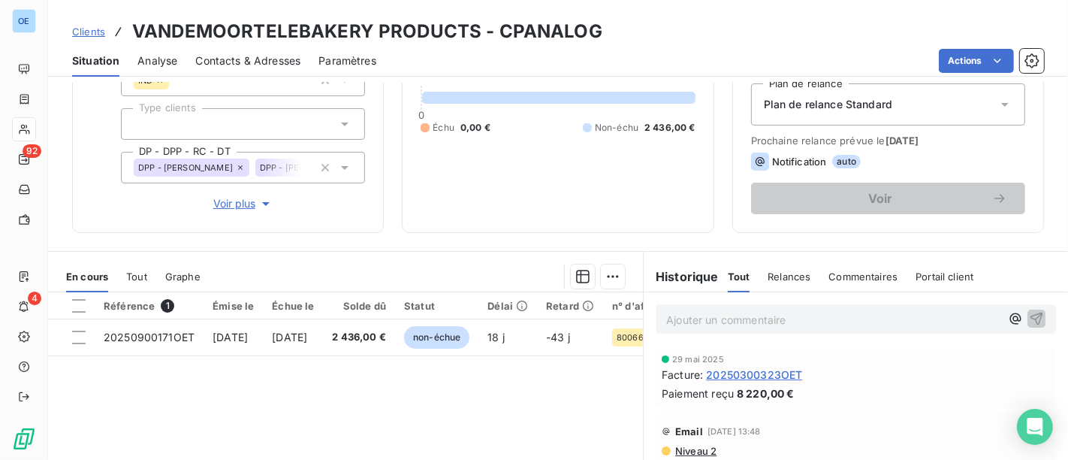
click at [782, 373] on span "20250300323OET" at bounding box center [754, 375] width 96 height 16
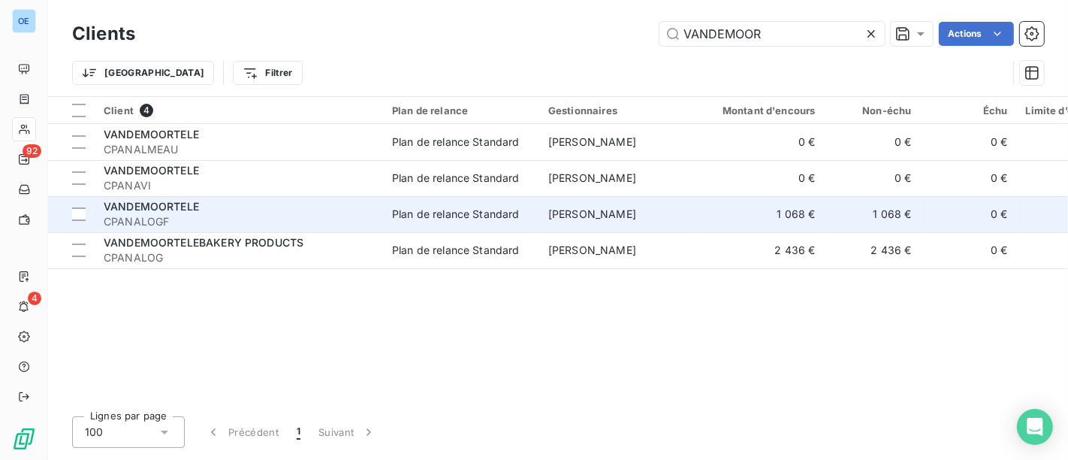
click at [233, 200] on div "VANDEMOORTELE" at bounding box center [239, 206] width 270 height 15
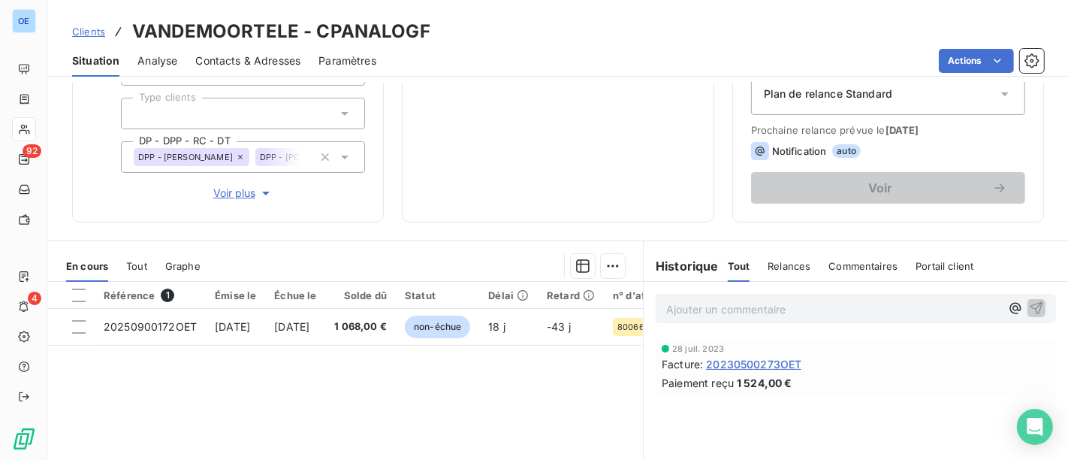
scroll to position [250, 0]
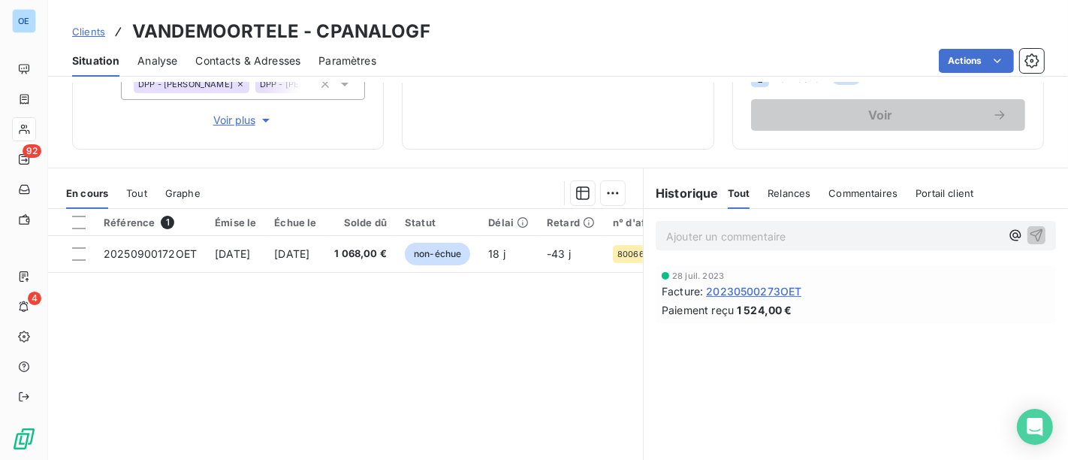
click at [757, 291] on span "20230500273OET" at bounding box center [753, 291] width 95 height 16
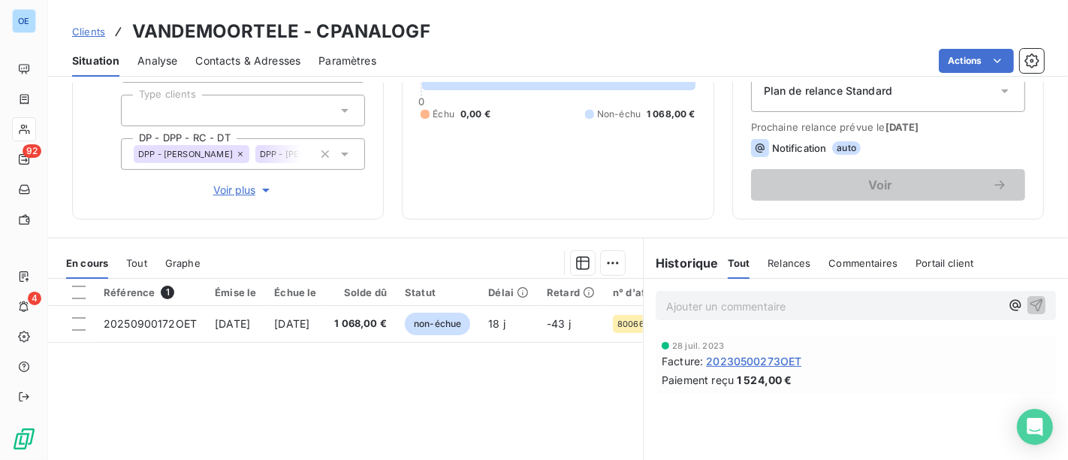
scroll to position [332, 0]
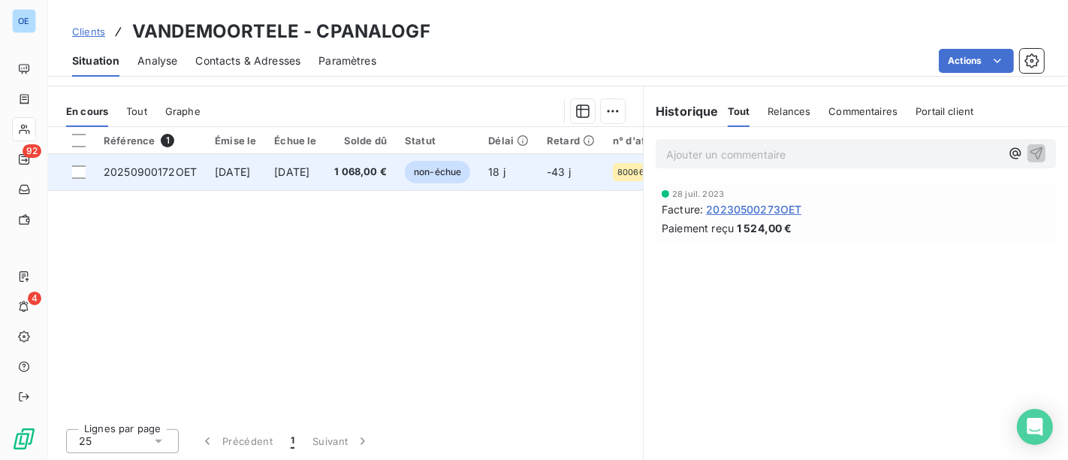
click at [310, 173] on span "[DATE]" at bounding box center [291, 171] width 35 height 13
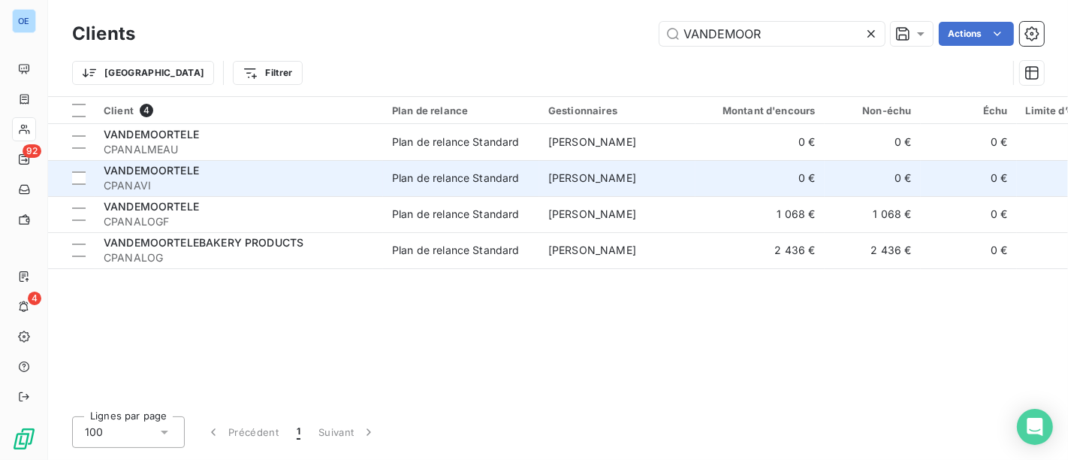
click at [397, 176] on div "Plan de relance Standard" at bounding box center [456, 178] width 128 height 15
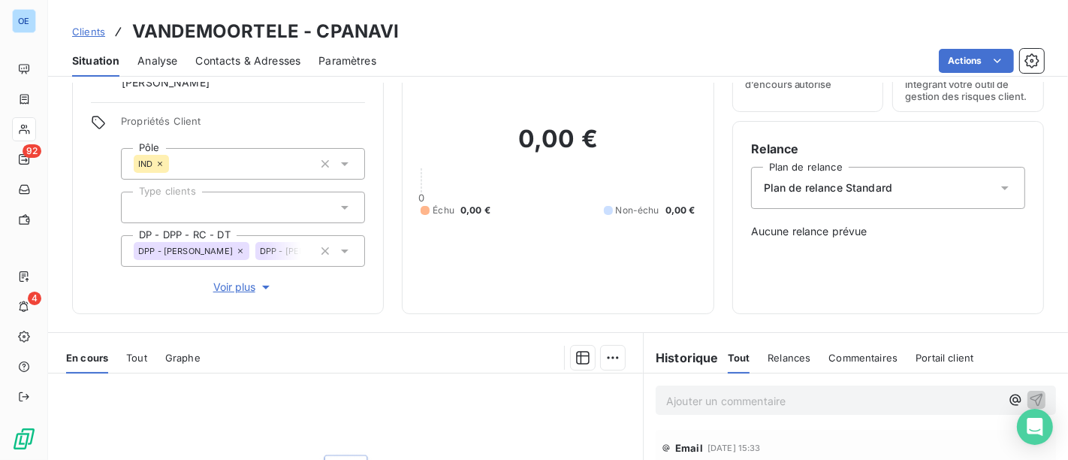
scroll to position [250, 0]
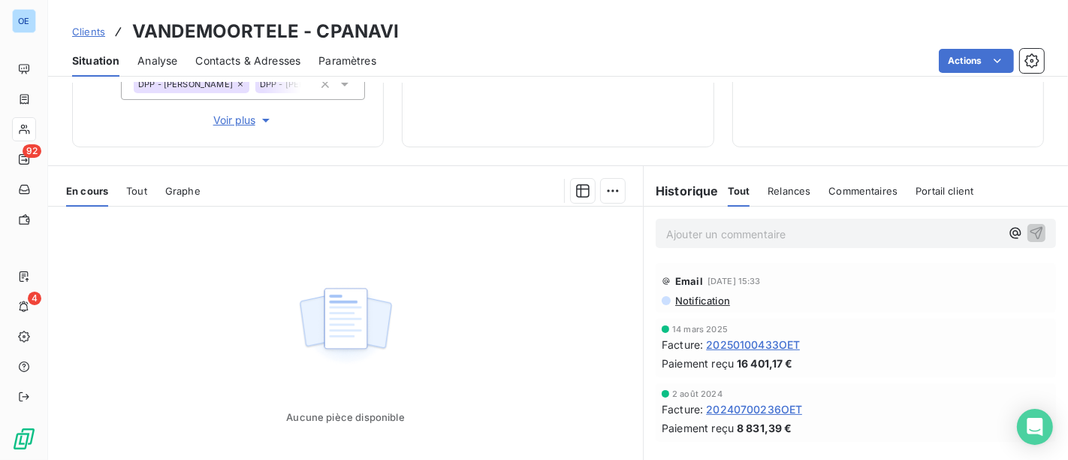
click at [781, 340] on span "20250100433OET" at bounding box center [753, 345] width 94 height 16
